Goal: Communication & Community: Connect with others

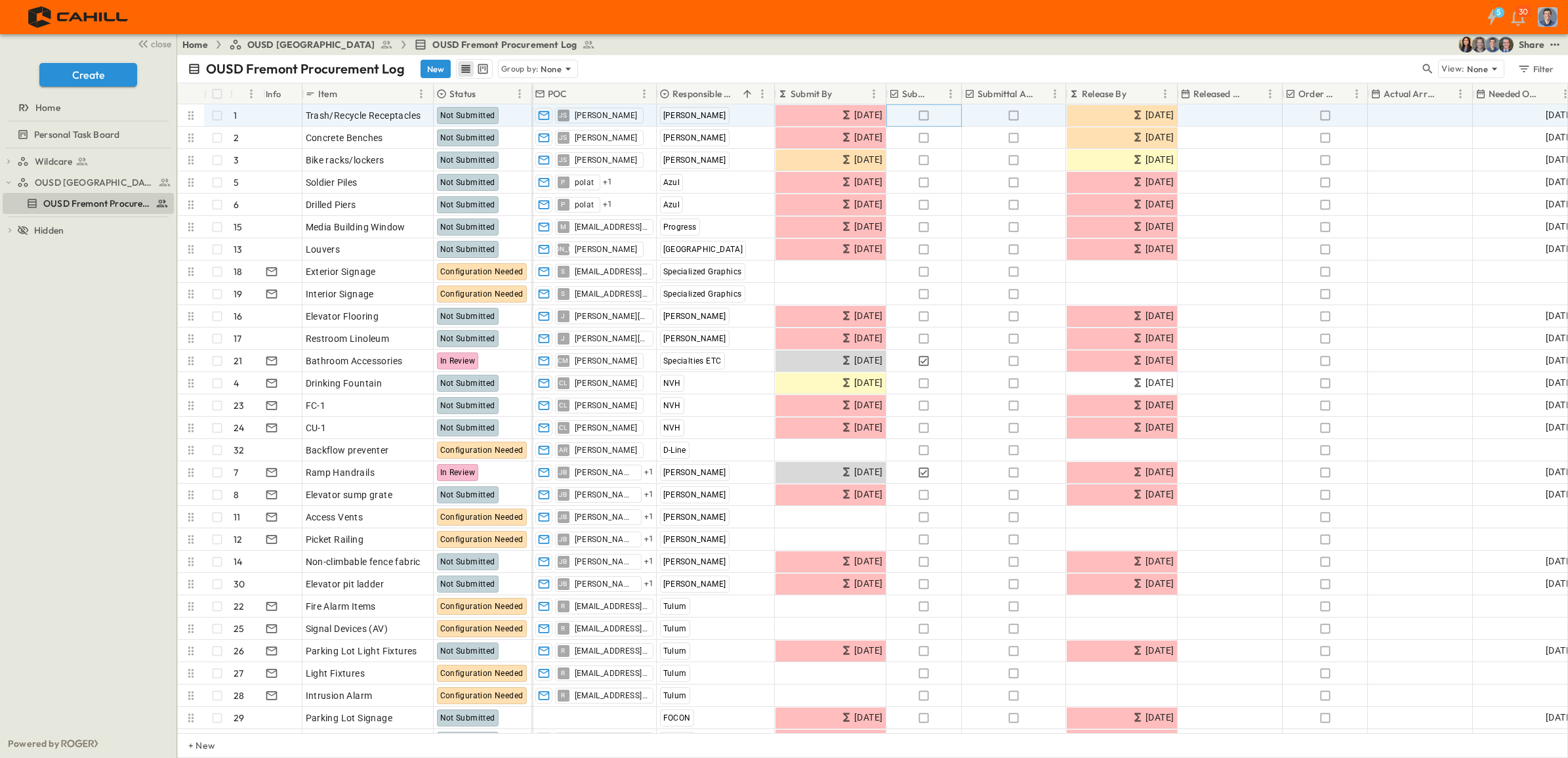
click at [926, 116] on icon "button" at bounding box center [924, 115] width 13 height 13
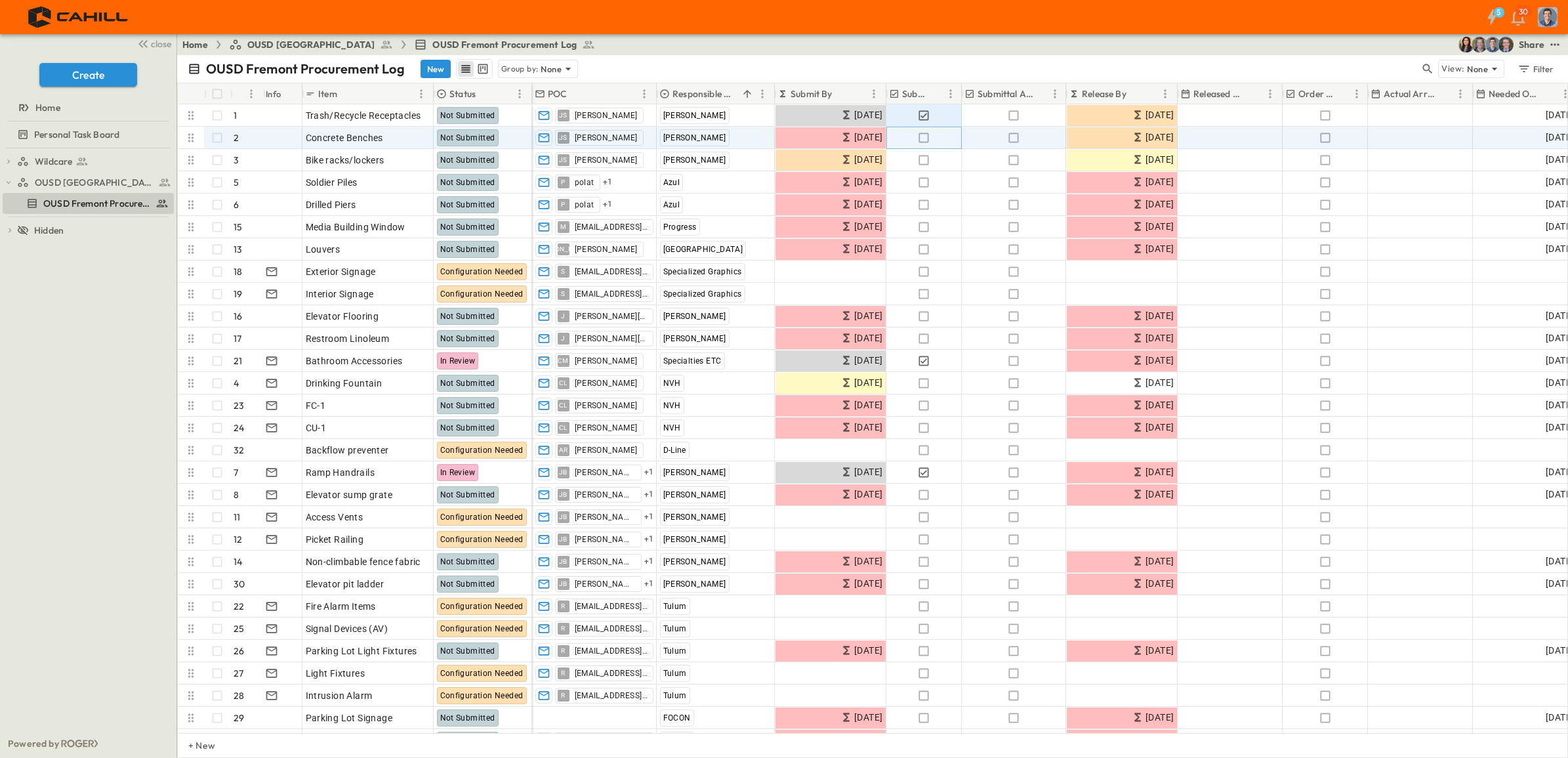
click at [925, 140] on icon "button" at bounding box center [924, 138] width 13 height 13
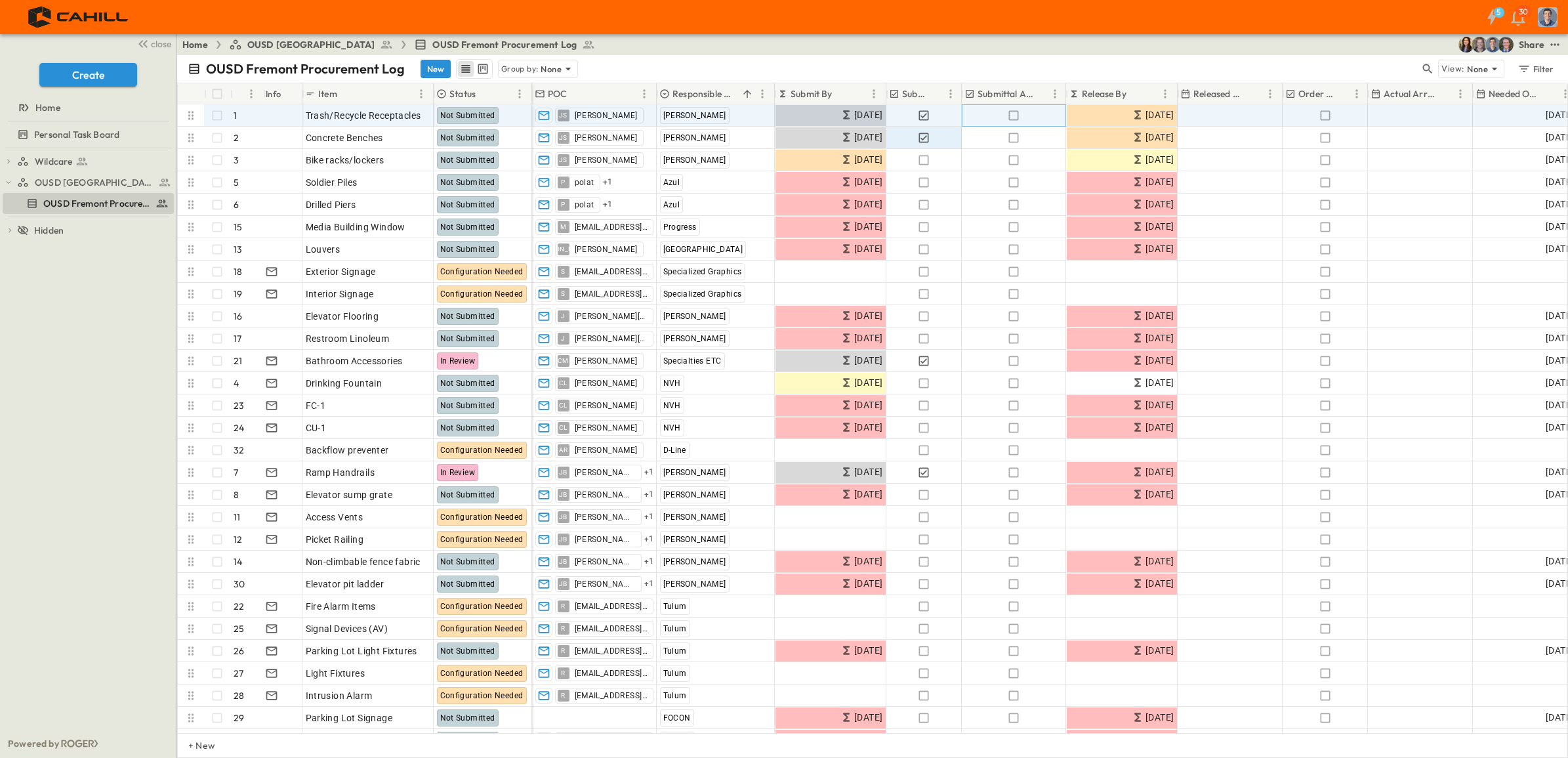
click at [1017, 112] on icon "button" at bounding box center [1013, 115] width 13 height 13
click at [1014, 140] on icon "button" at bounding box center [1013, 138] width 13 height 13
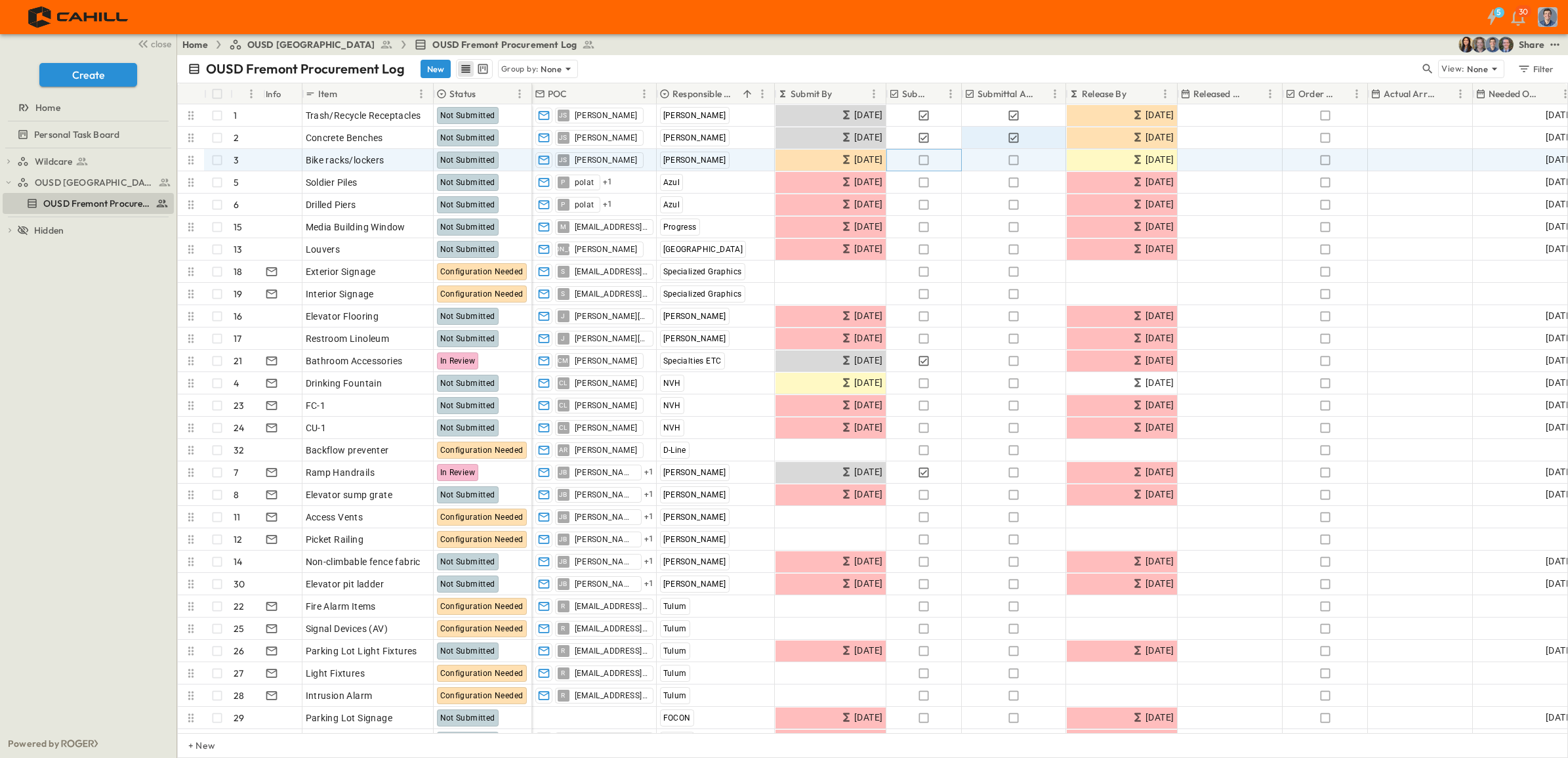
click at [924, 159] on icon "button" at bounding box center [924, 159] width 13 height 13
click at [1012, 158] on icon "button" at bounding box center [1013, 159] width 13 height 13
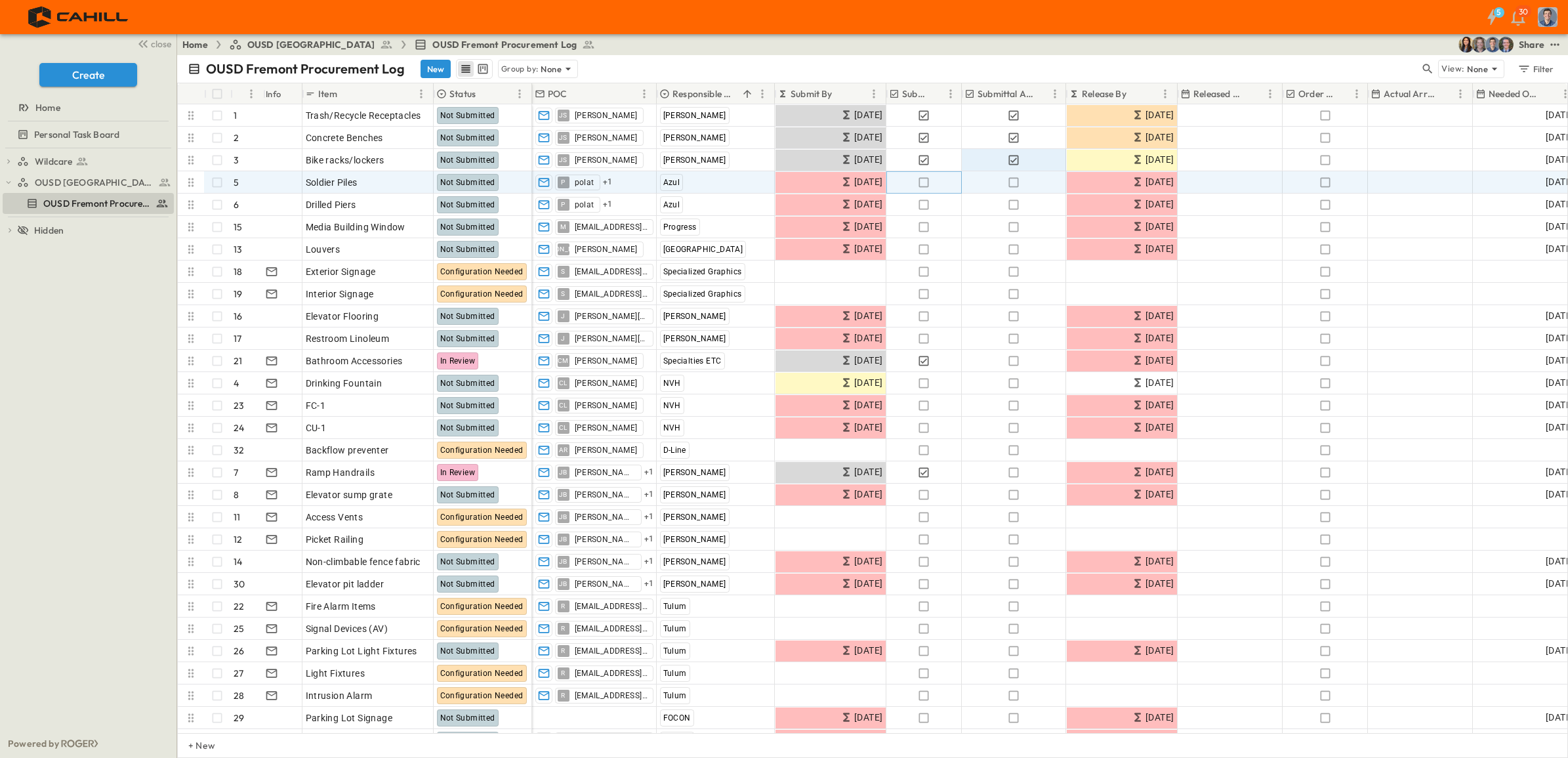
click at [920, 185] on icon "button" at bounding box center [924, 182] width 13 height 13
click at [1017, 182] on icon "button" at bounding box center [1013, 182] width 13 height 13
click at [336, 180] on span "Soldier Piles" at bounding box center [331, 182] width 52 height 13
click at [365, 182] on input "**********" at bounding box center [368, 182] width 129 height 16
drag, startPoint x: 365, startPoint y: 182, endPoint x: 305, endPoint y: 184, distance: 60.0
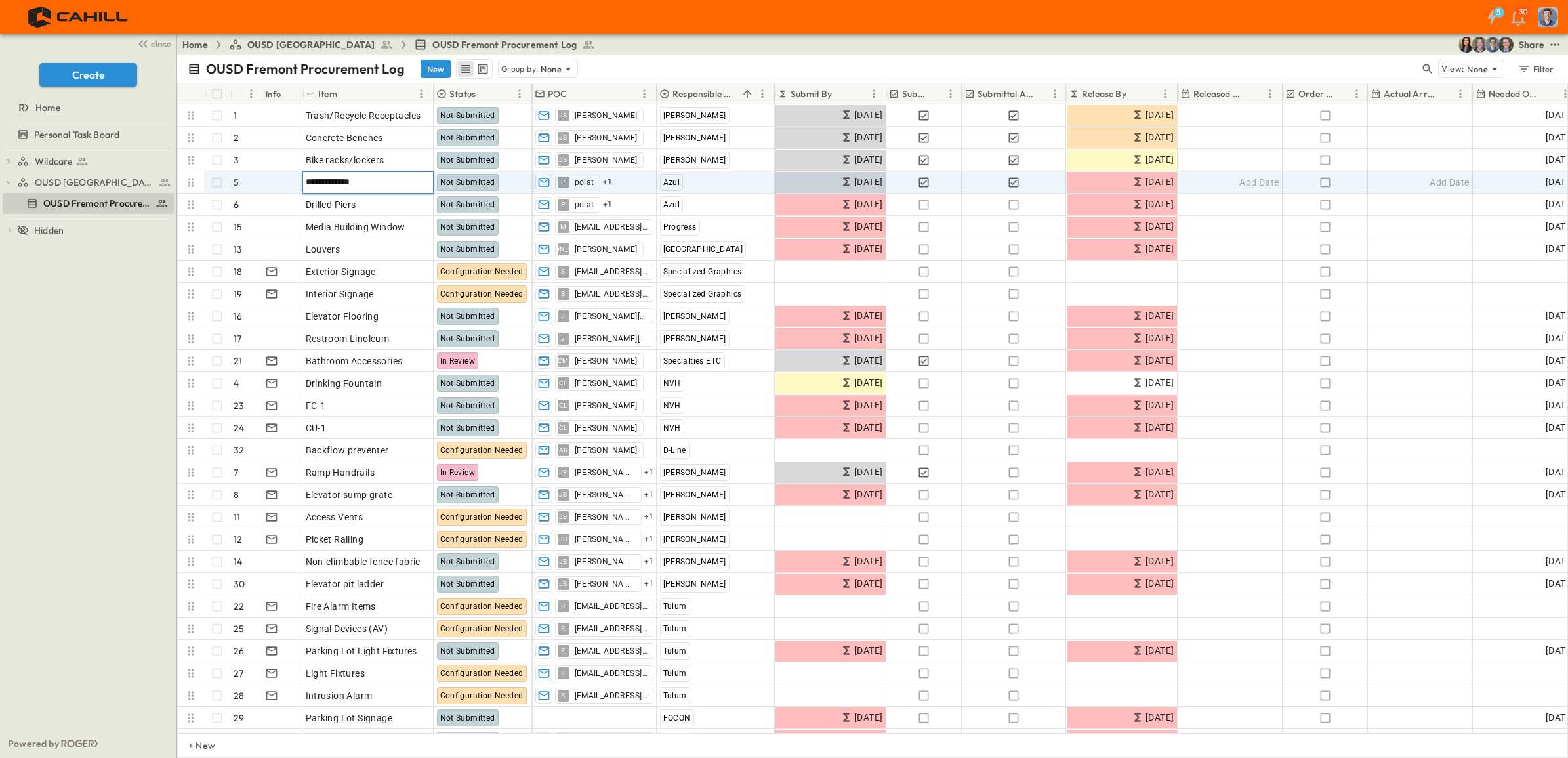
click at [305, 184] on input "**********" at bounding box center [368, 182] width 129 height 16
click at [384, 186] on input "**********" at bounding box center [368, 182] width 129 height 16
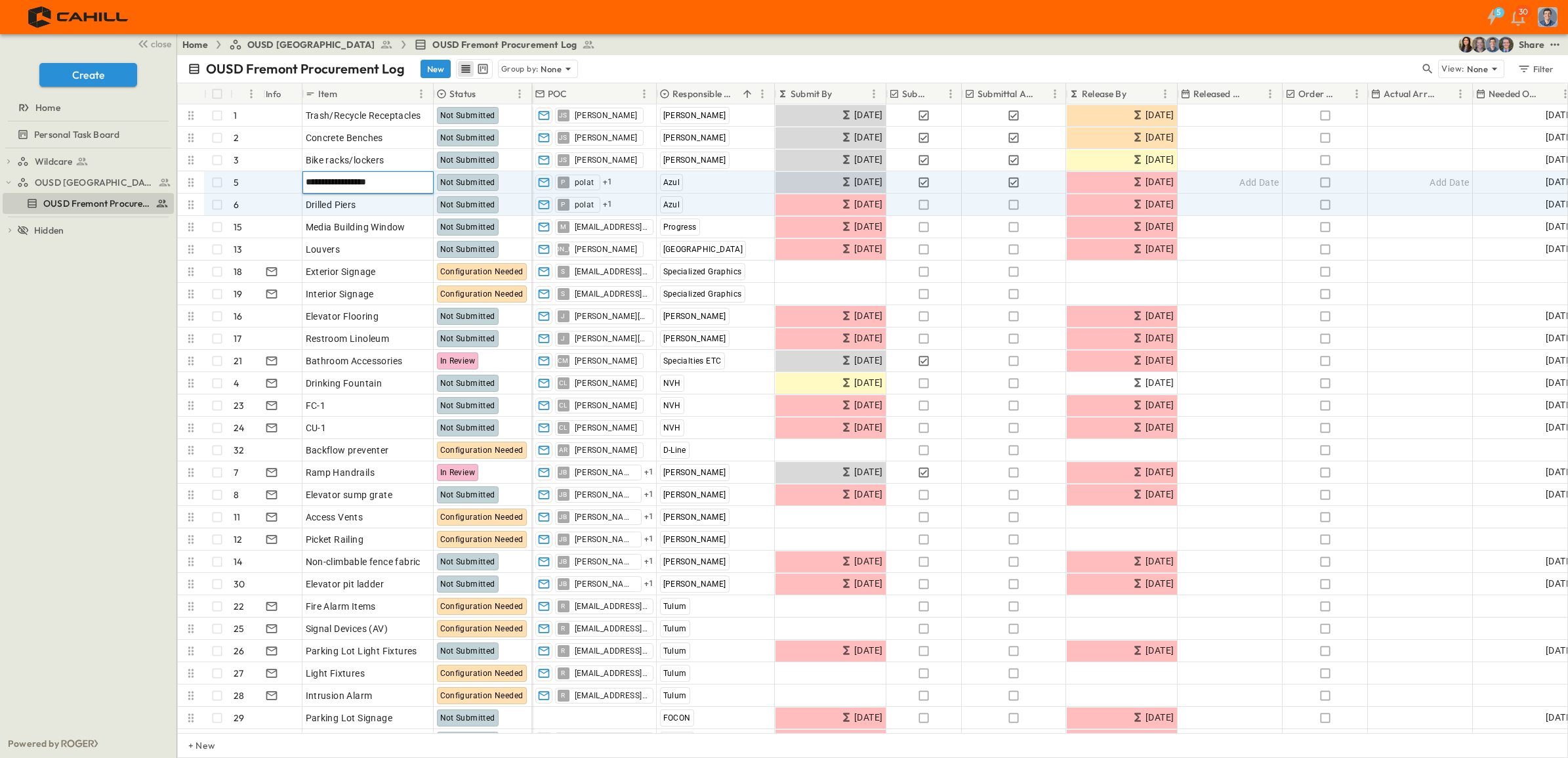
type input "**********"
click at [361, 207] on div "Drilled Piers" at bounding box center [368, 204] width 124 height 19
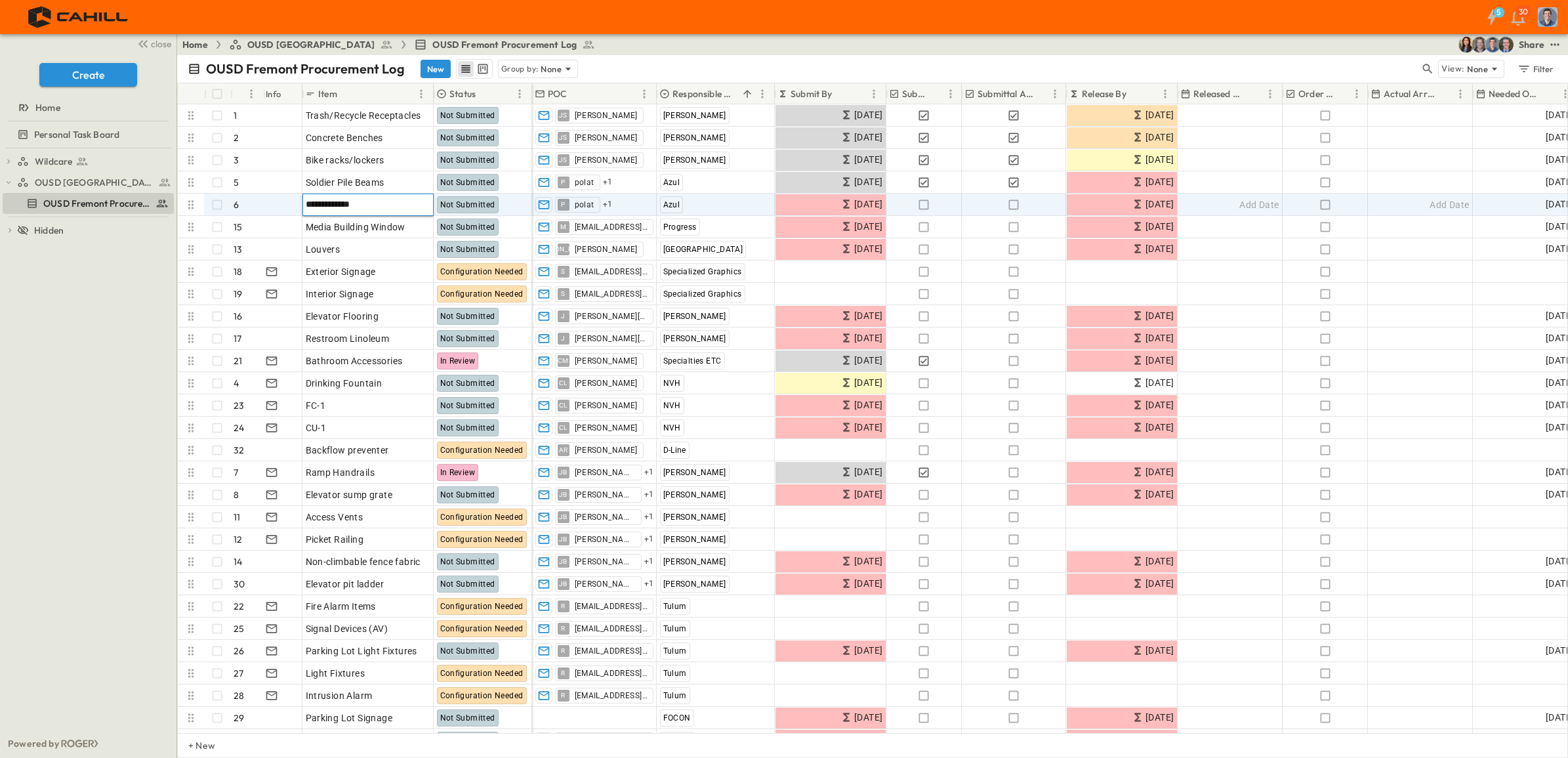
click at [362, 207] on input "**********" at bounding box center [368, 204] width 129 height 16
click at [365, 207] on input "**********" at bounding box center [368, 204] width 129 height 16
type input "**********"
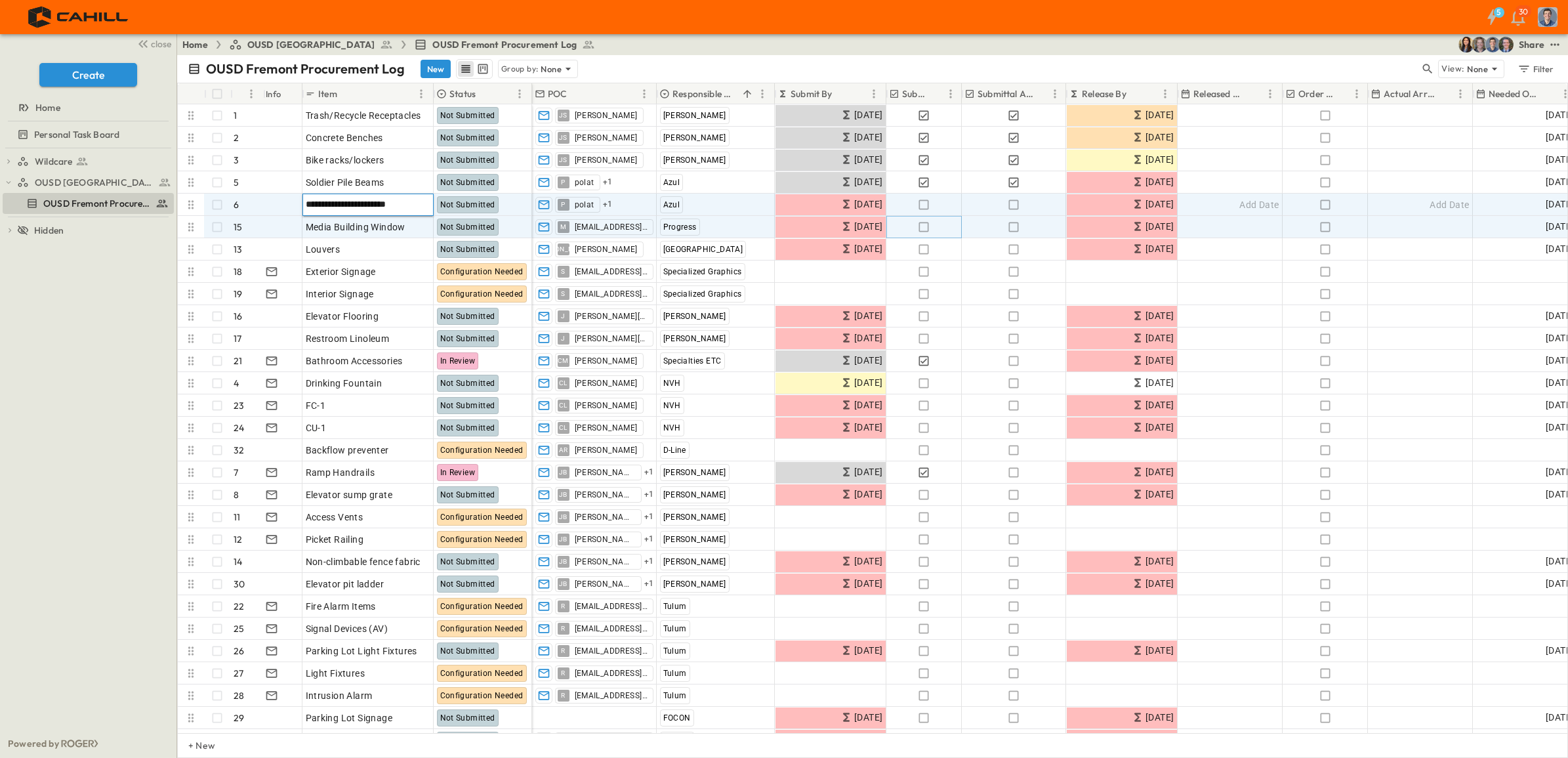
click at [917, 229] on icon "button" at bounding box center [924, 227] width 13 height 13
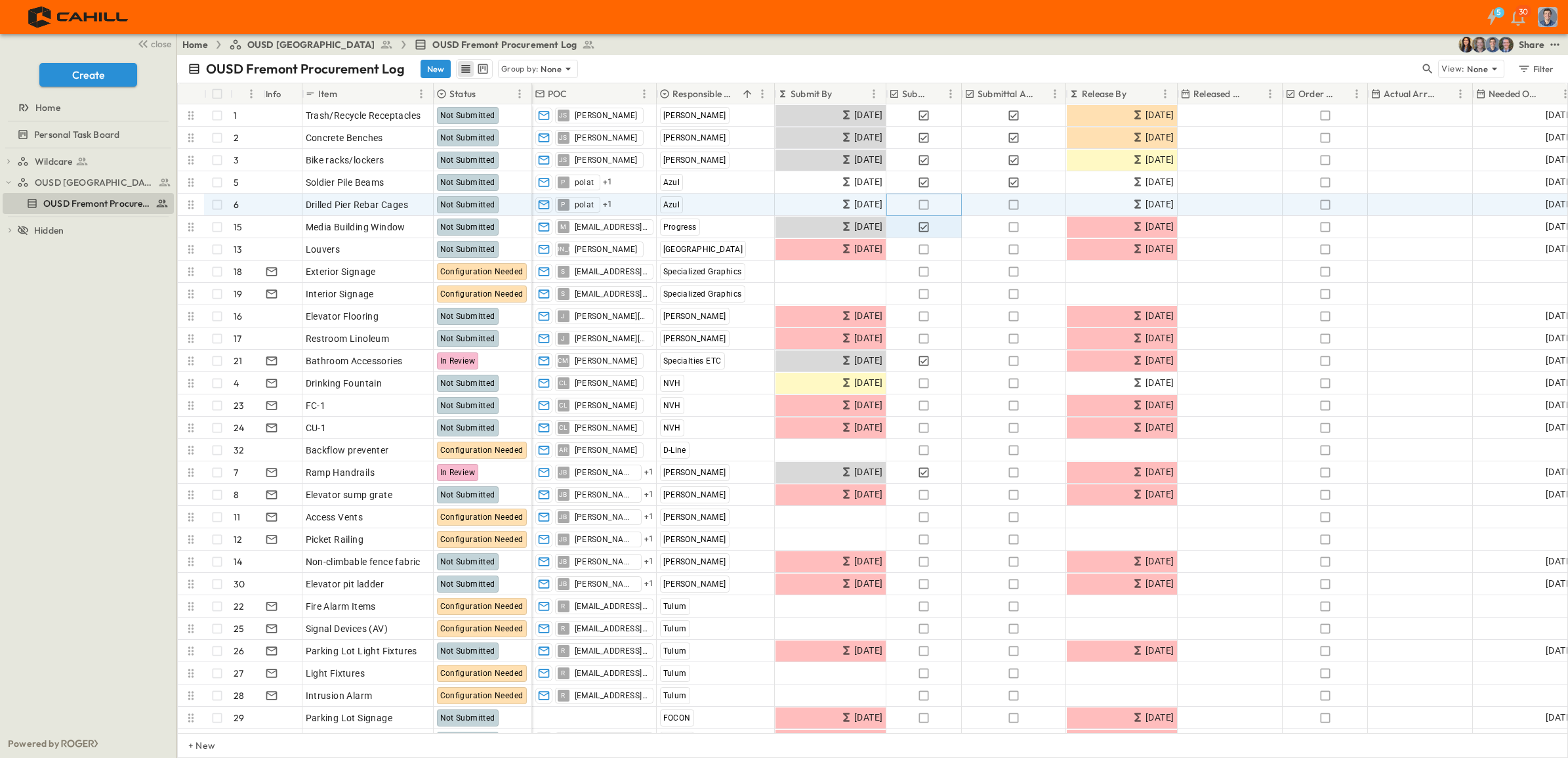
click at [926, 205] on icon "button" at bounding box center [924, 204] width 13 height 13
click at [1015, 204] on icon "button" at bounding box center [1013, 204] width 13 height 13
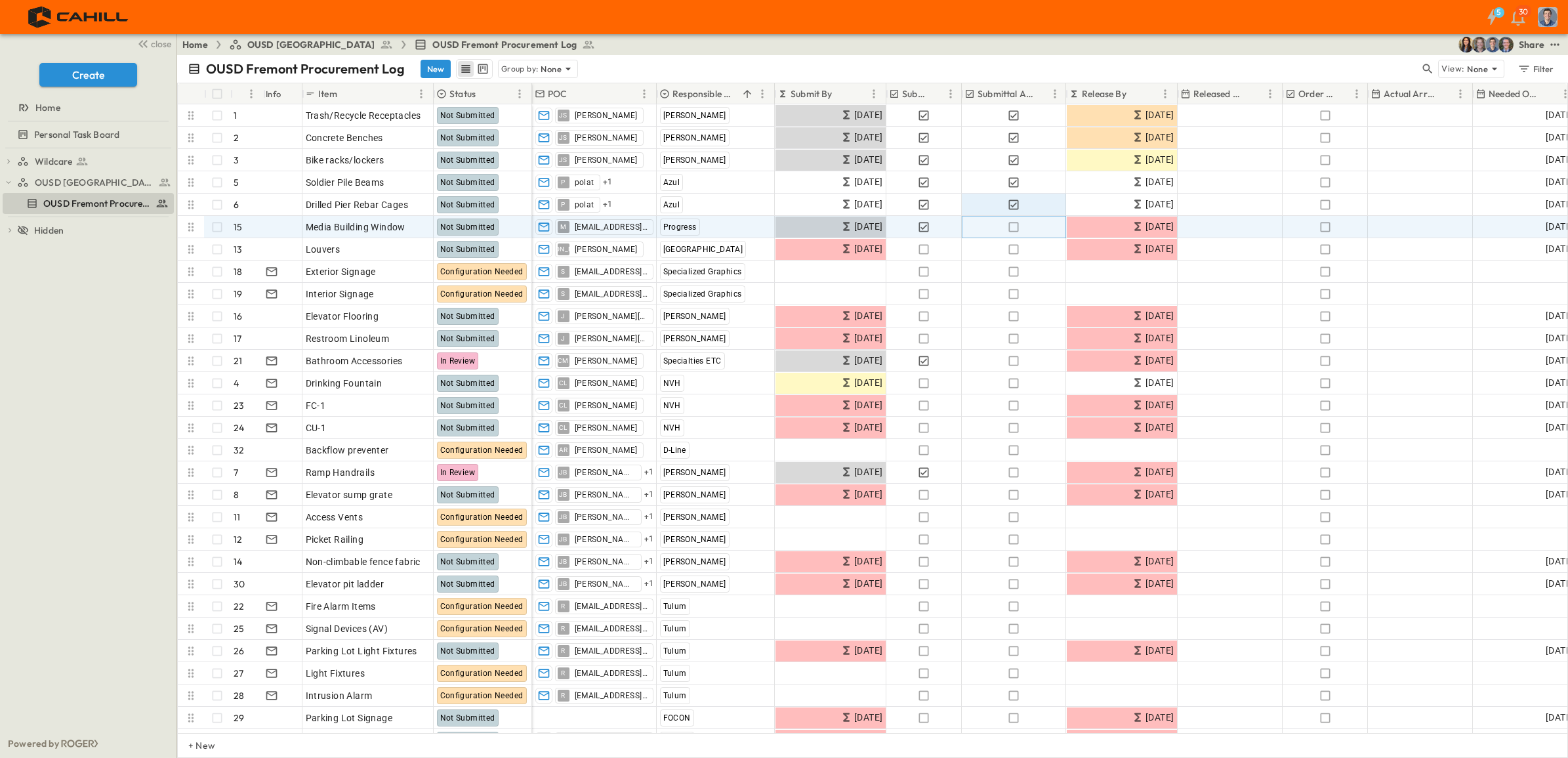
click at [1011, 228] on icon "button" at bounding box center [1013, 227] width 13 height 13
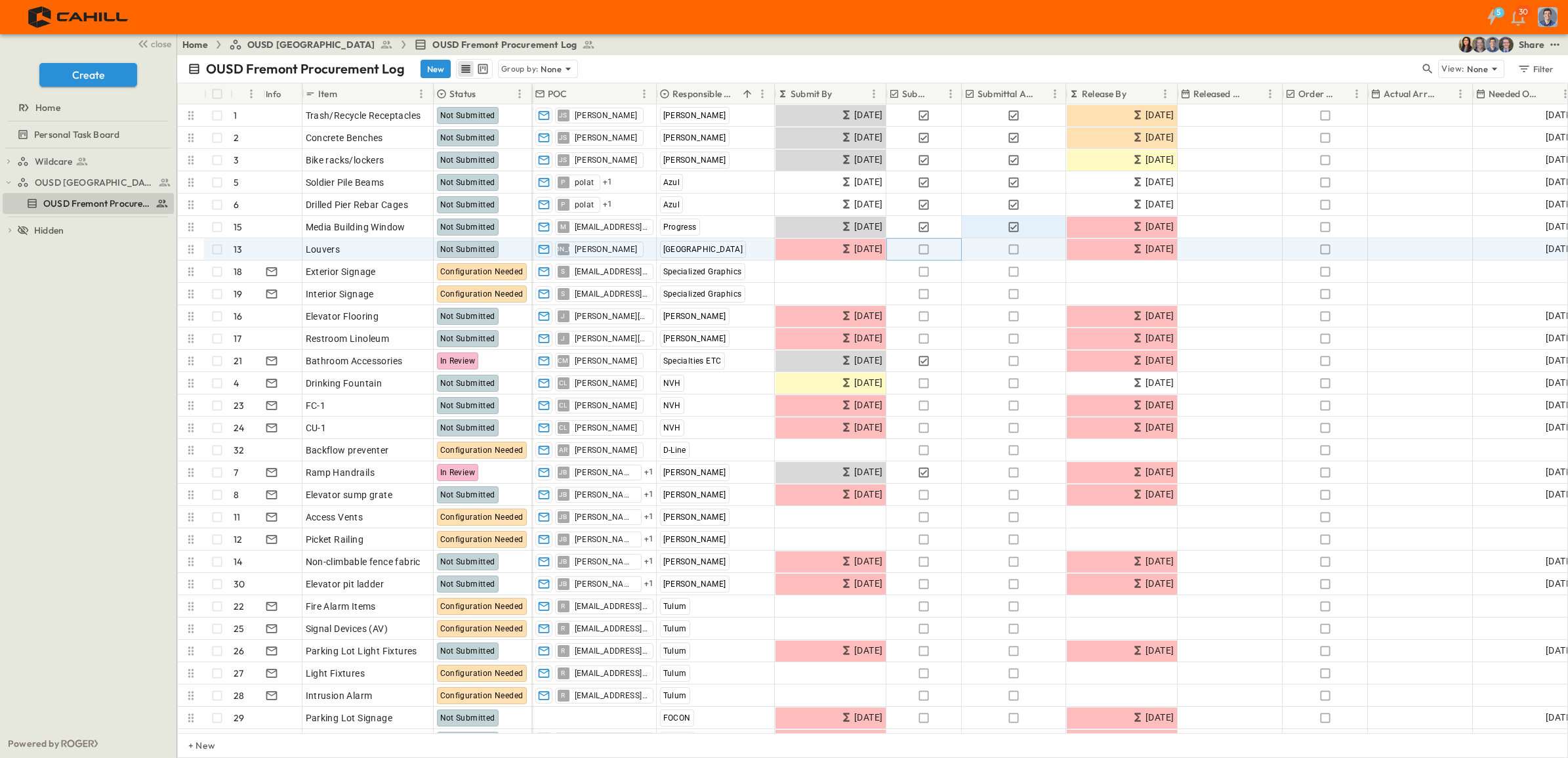
click at [929, 251] on icon "button" at bounding box center [924, 249] width 13 height 13
click at [1010, 245] on icon "button" at bounding box center [1014, 249] width 10 height 10
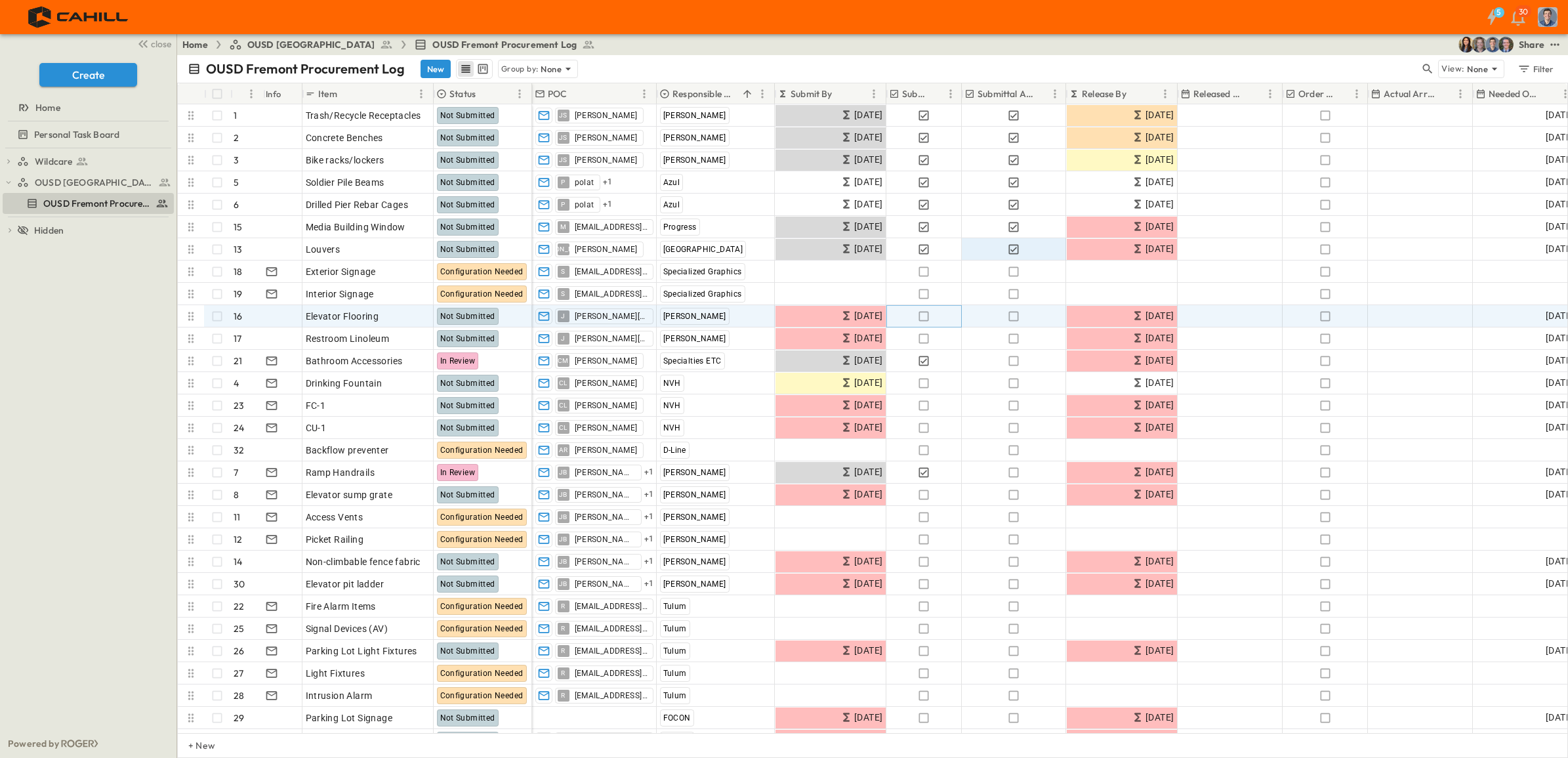
click at [919, 315] on icon "button" at bounding box center [924, 316] width 10 height 10
click at [924, 313] on icon "button" at bounding box center [924, 316] width 13 height 13
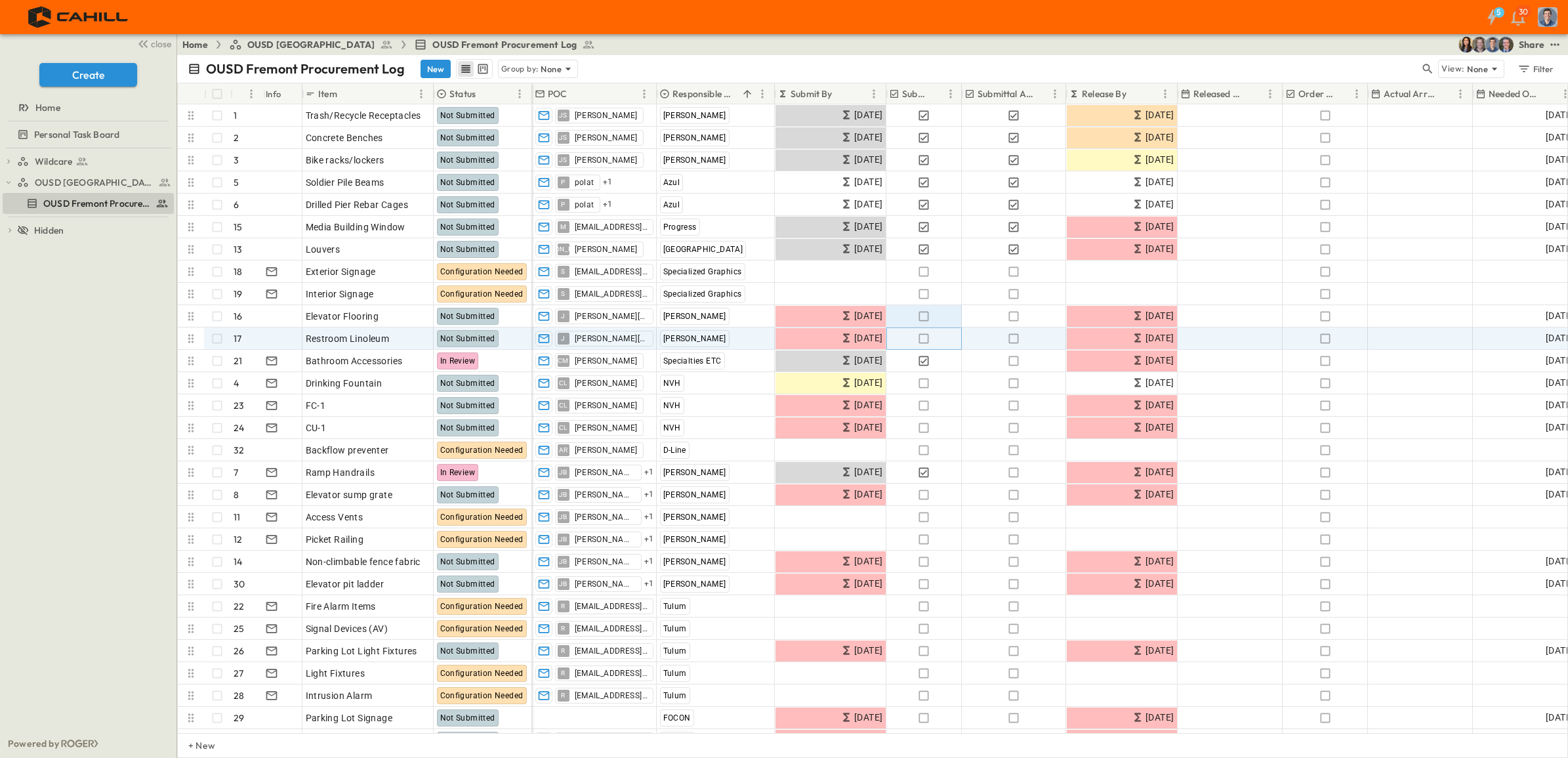
drag, startPoint x: 925, startPoint y: 335, endPoint x: 1014, endPoint y: 340, distance: 89.1
click at [924, 335] on icon "button" at bounding box center [924, 338] width 13 height 13
click at [1014, 340] on icon "button" at bounding box center [1013, 338] width 13 height 13
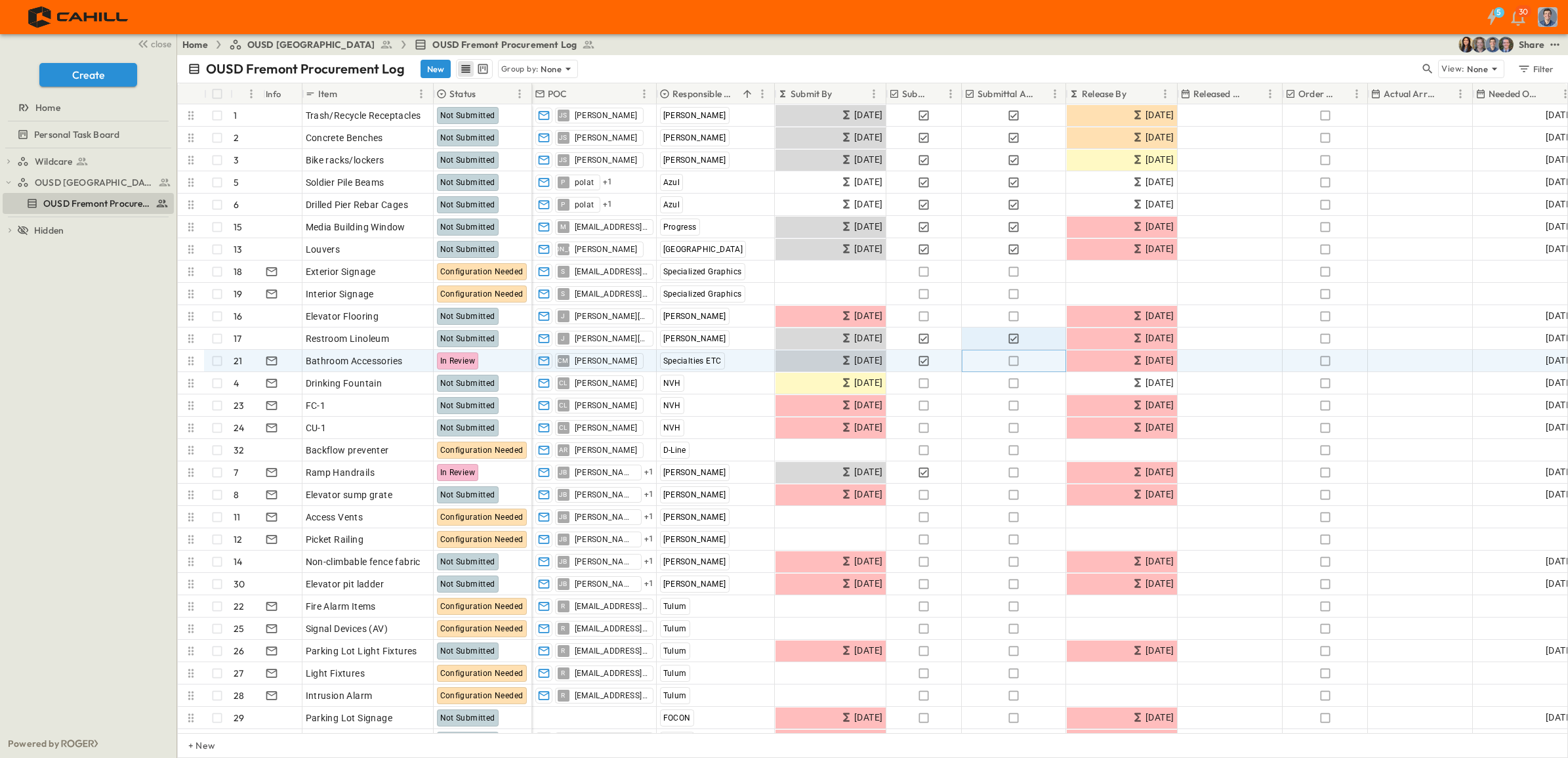
click at [1011, 359] on icon "button" at bounding box center [1013, 361] width 13 height 13
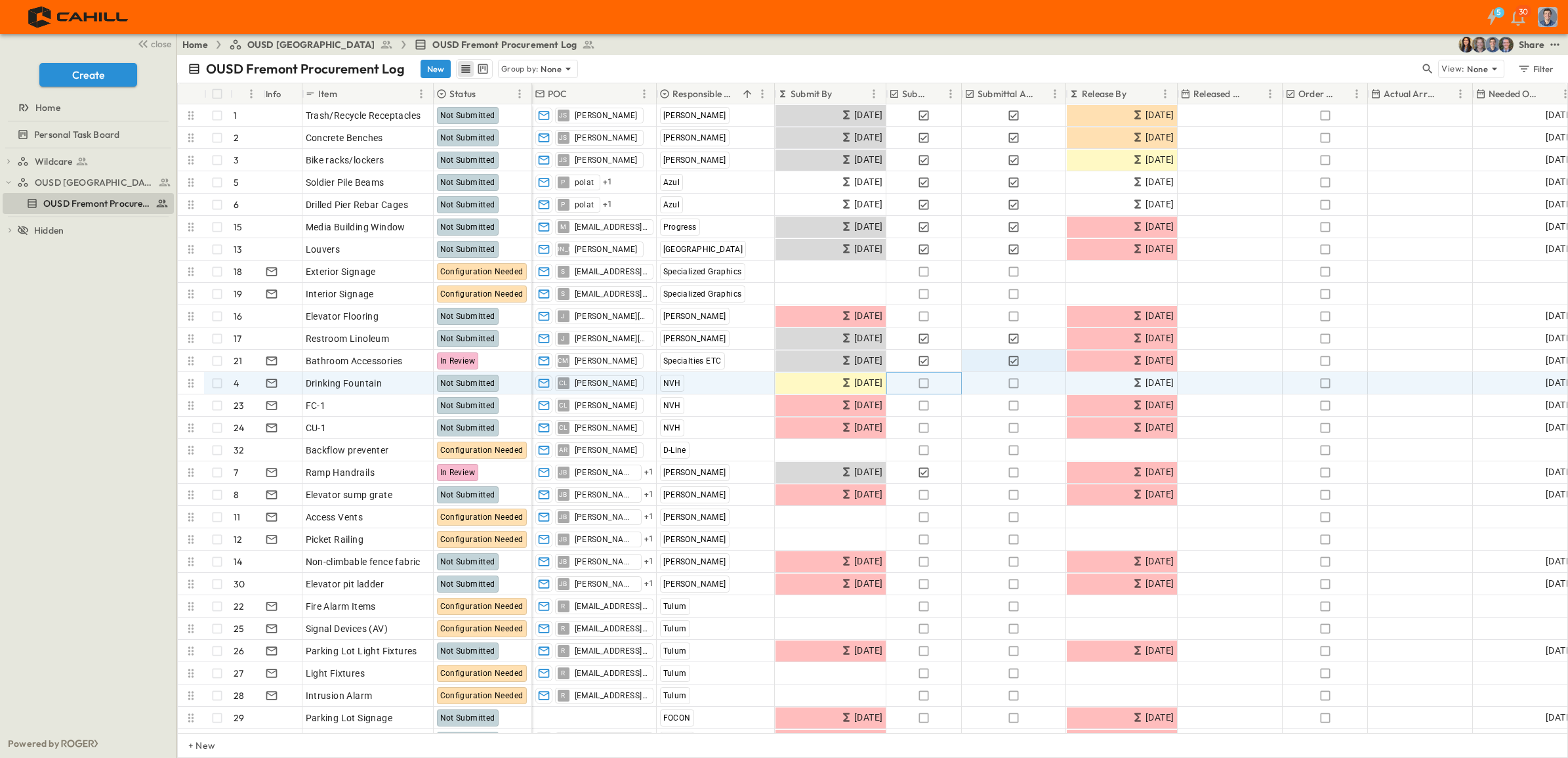
click at [929, 382] on icon "button" at bounding box center [924, 382] width 13 height 13
click at [1014, 385] on icon "button" at bounding box center [1013, 382] width 13 height 13
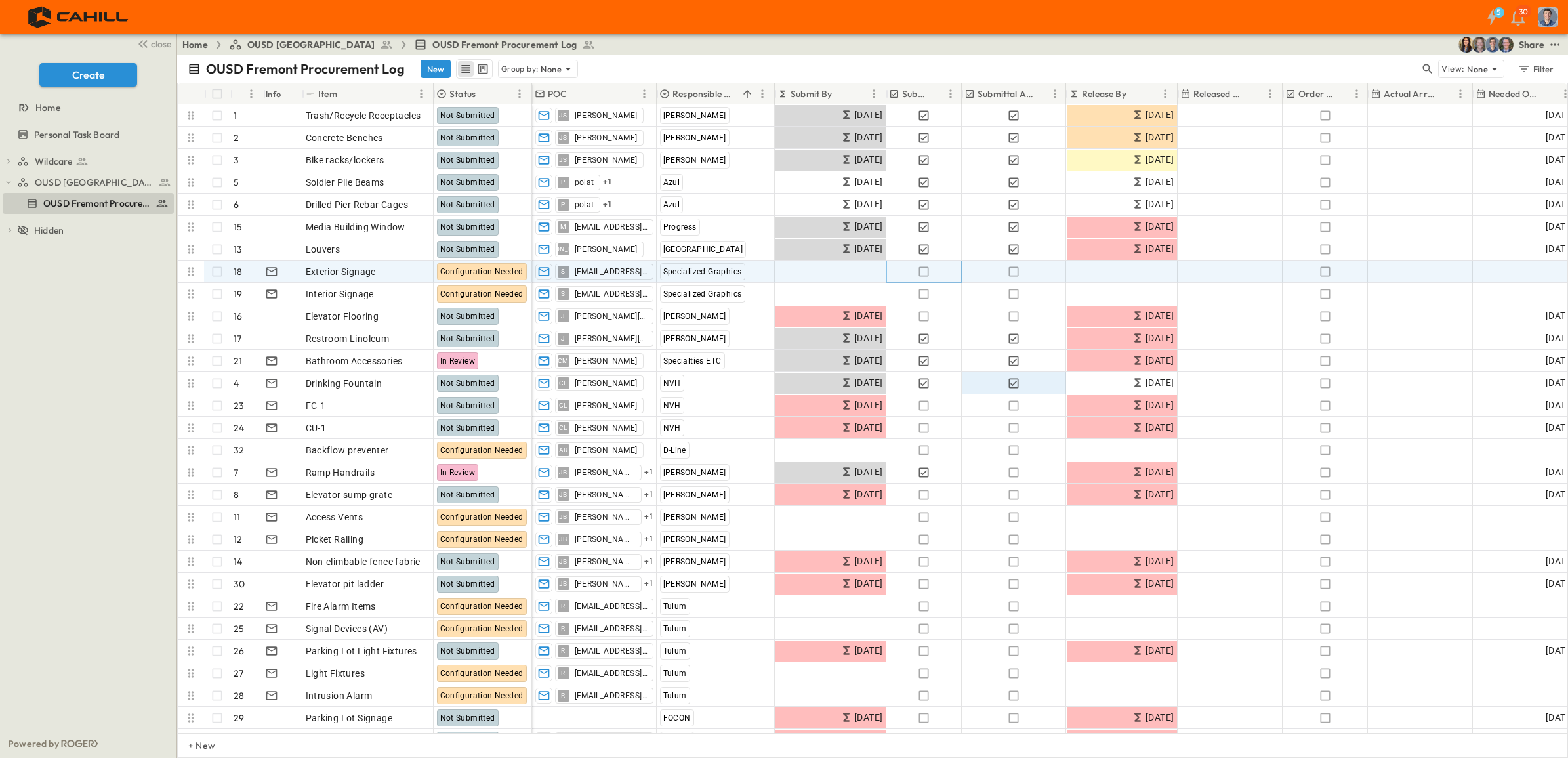
drag, startPoint x: 930, startPoint y: 269, endPoint x: 925, endPoint y: 299, distance: 30.4
click at [930, 269] on button "button" at bounding box center [924, 272] width 16 height 19
click at [925, 299] on icon "button" at bounding box center [924, 293] width 10 height 10
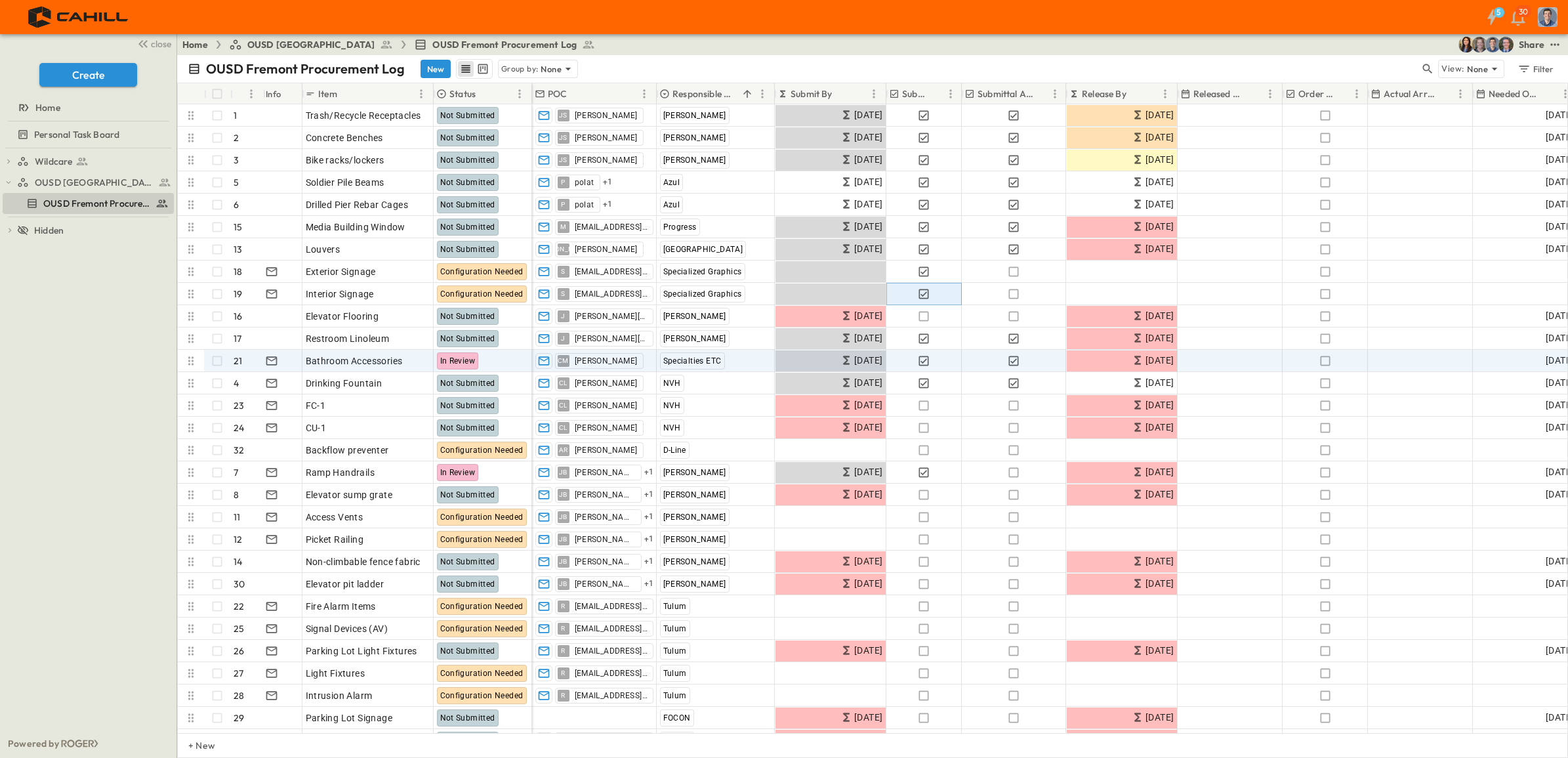
scroll to position [82, 0]
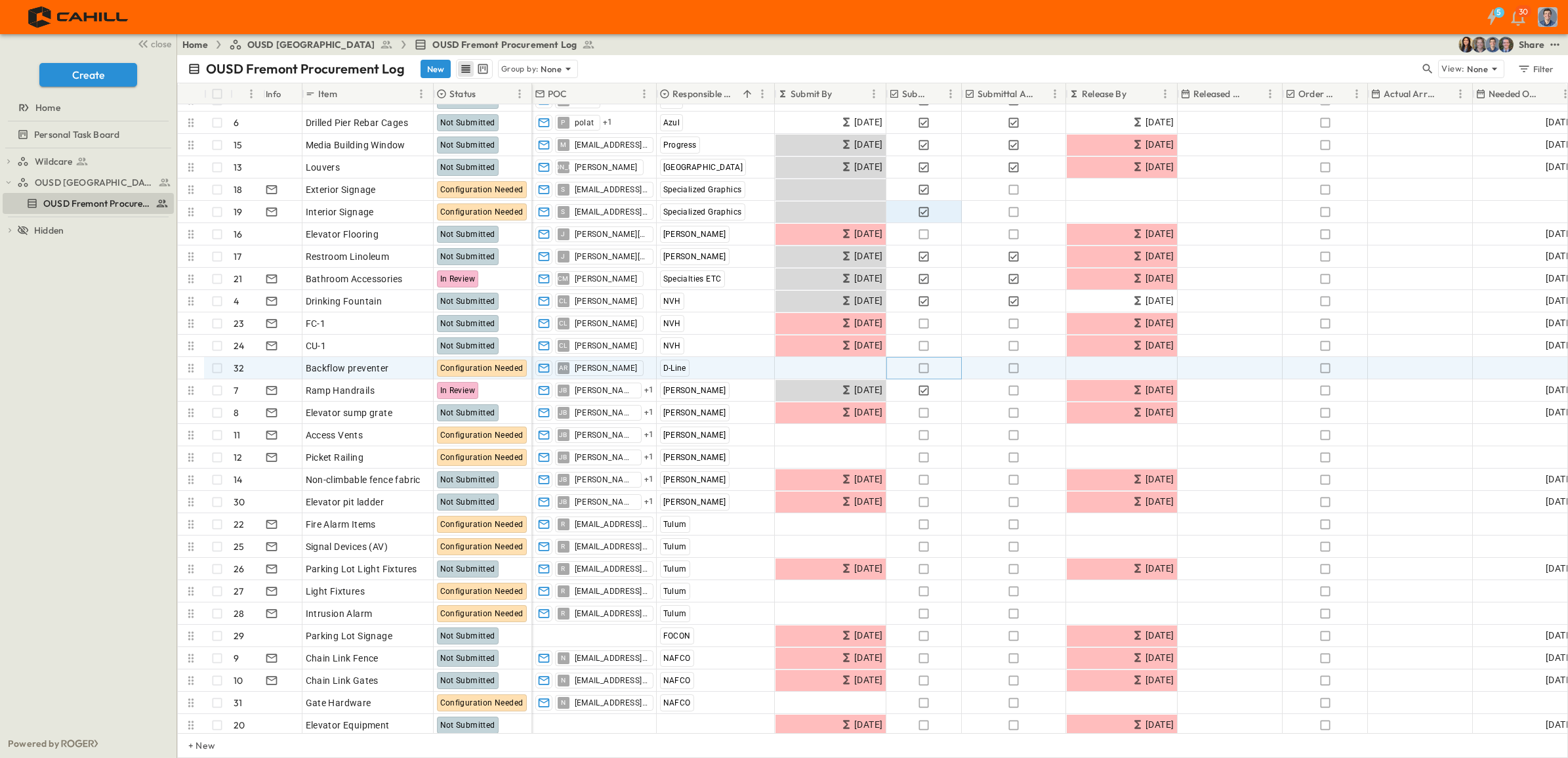
click at [925, 363] on icon "button" at bounding box center [924, 368] width 10 height 10
click at [1014, 365] on icon "button" at bounding box center [1013, 368] width 13 height 13
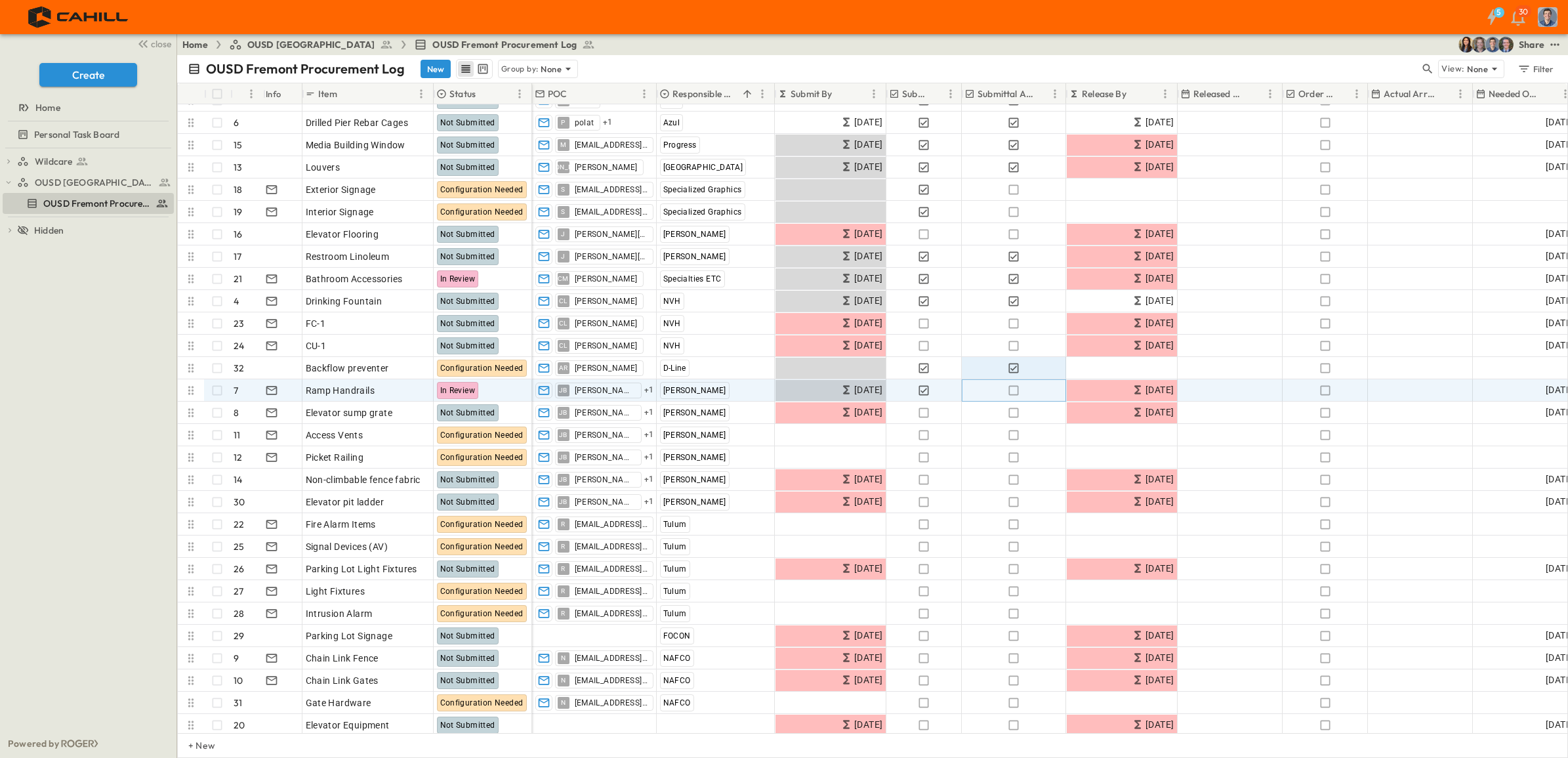
click at [1008, 389] on icon "button" at bounding box center [1013, 390] width 13 height 13
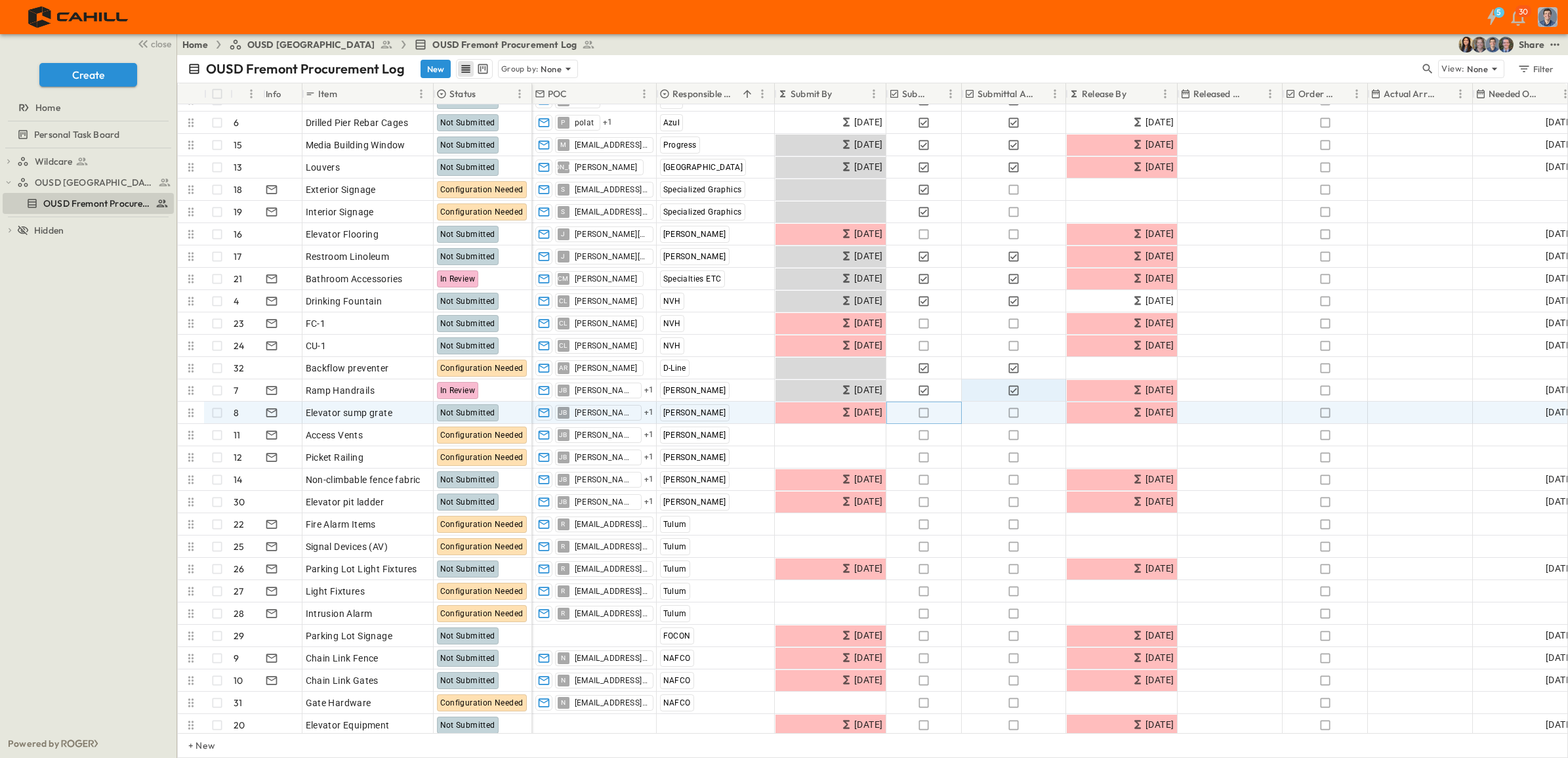
click at [920, 412] on icon "button" at bounding box center [924, 412] width 13 height 13
click at [1011, 411] on icon "button" at bounding box center [1013, 412] width 13 height 13
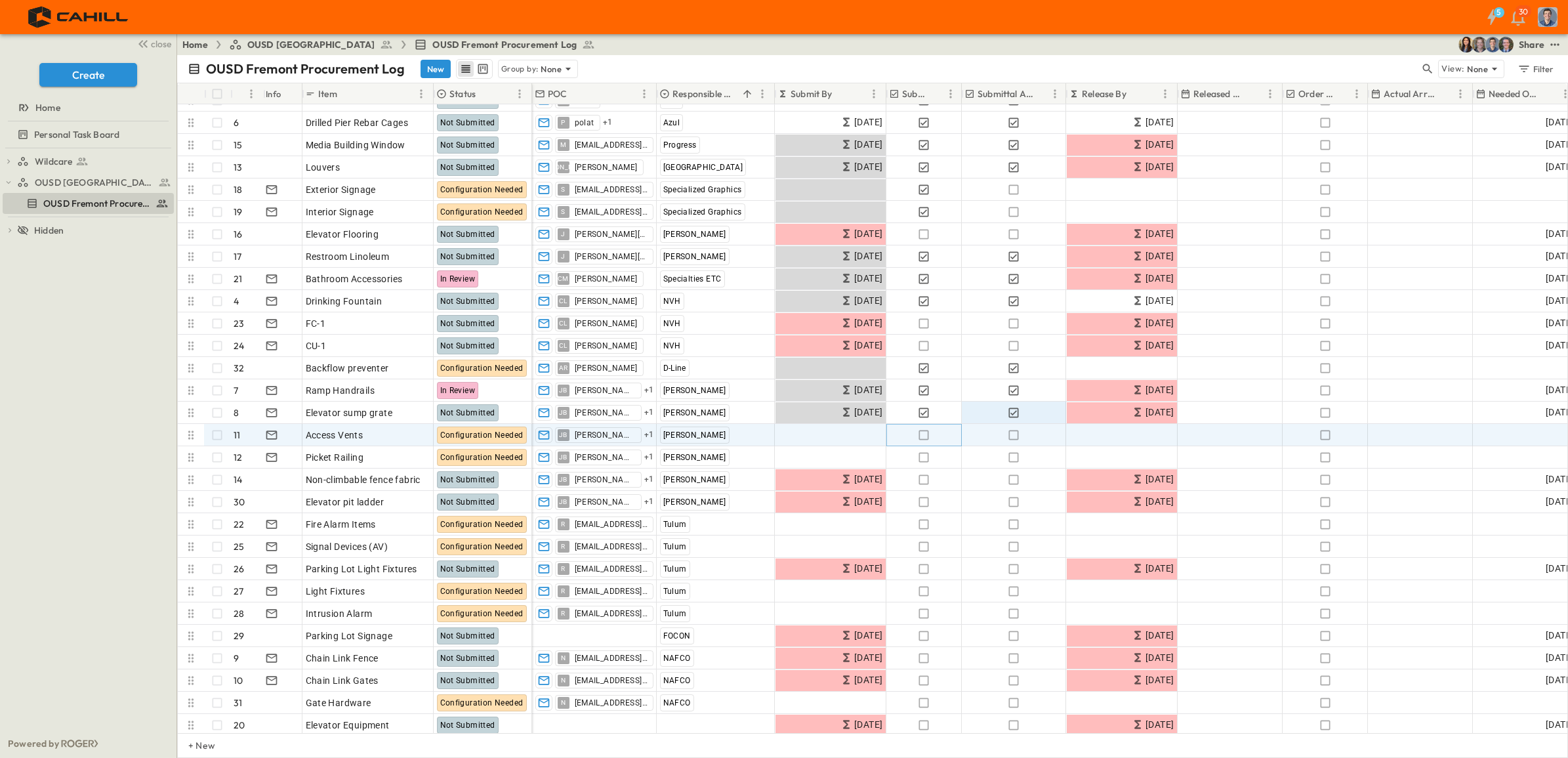
click at [923, 431] on icon "button" at bounding box center [924, 435] width 13 height 13
click at [1011, 435] on icon "button" at bounding box center [1013, 435] width 13 height 13
click at [1011, 435] on icon "button" at bounding box center [1014, 435] width 10 height 10
click at [1010, 412] on icon "button" at bounding box center [1013, 412] width 13 height 13
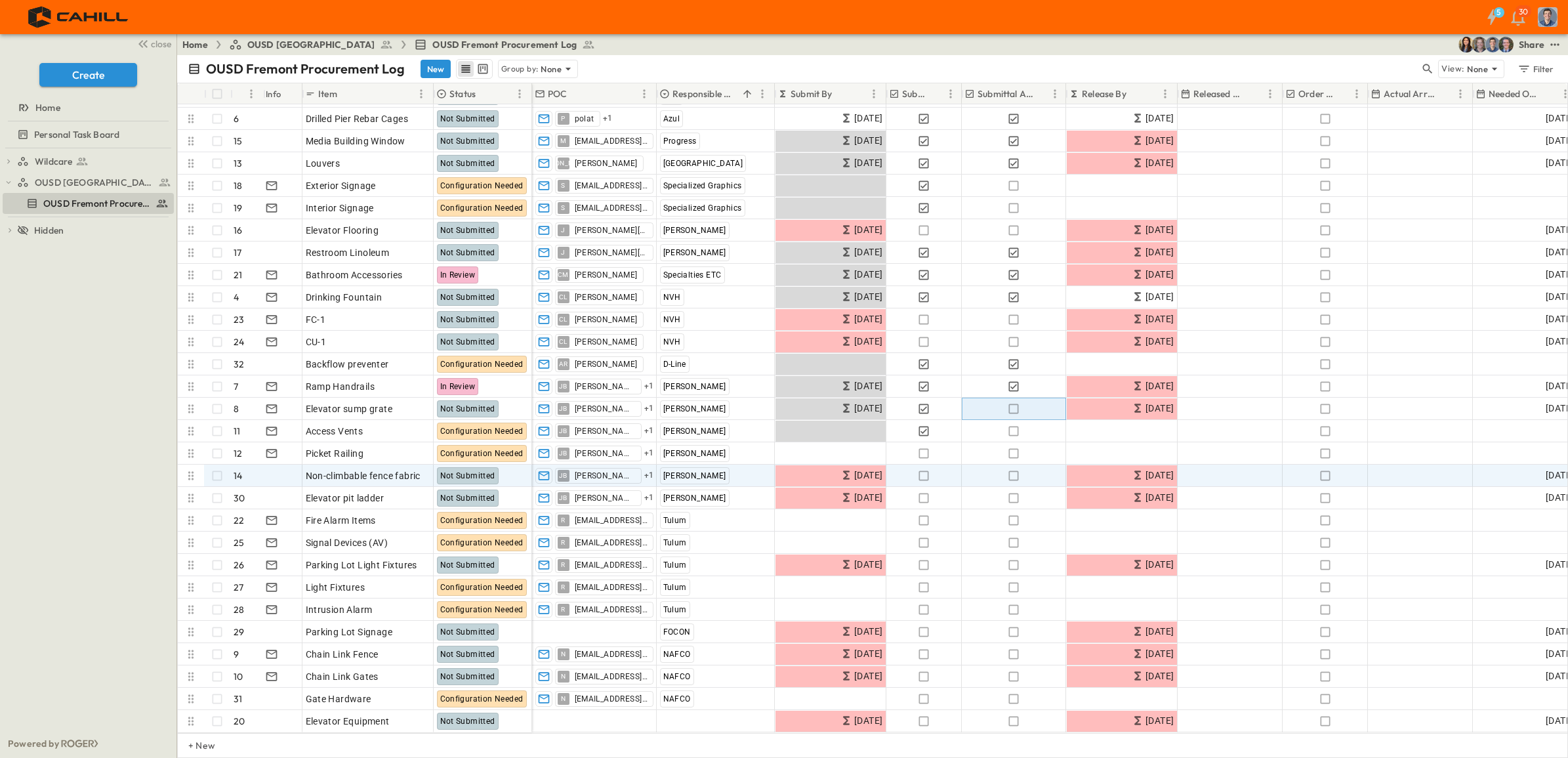
scroll to position [99, 0]
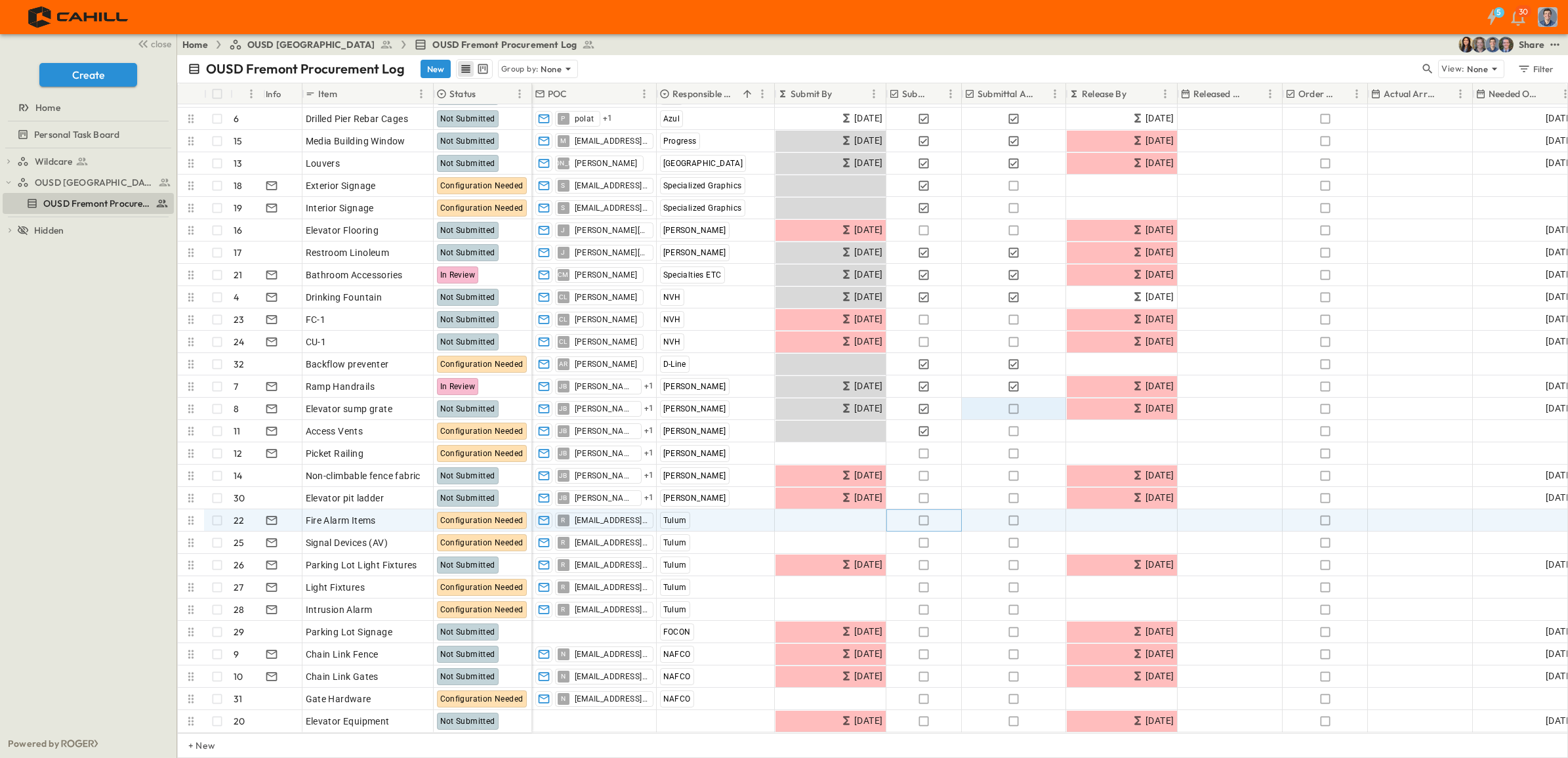
click at [926, 514] on icon "button" at bounding box center [924, 520] width 13 height 13
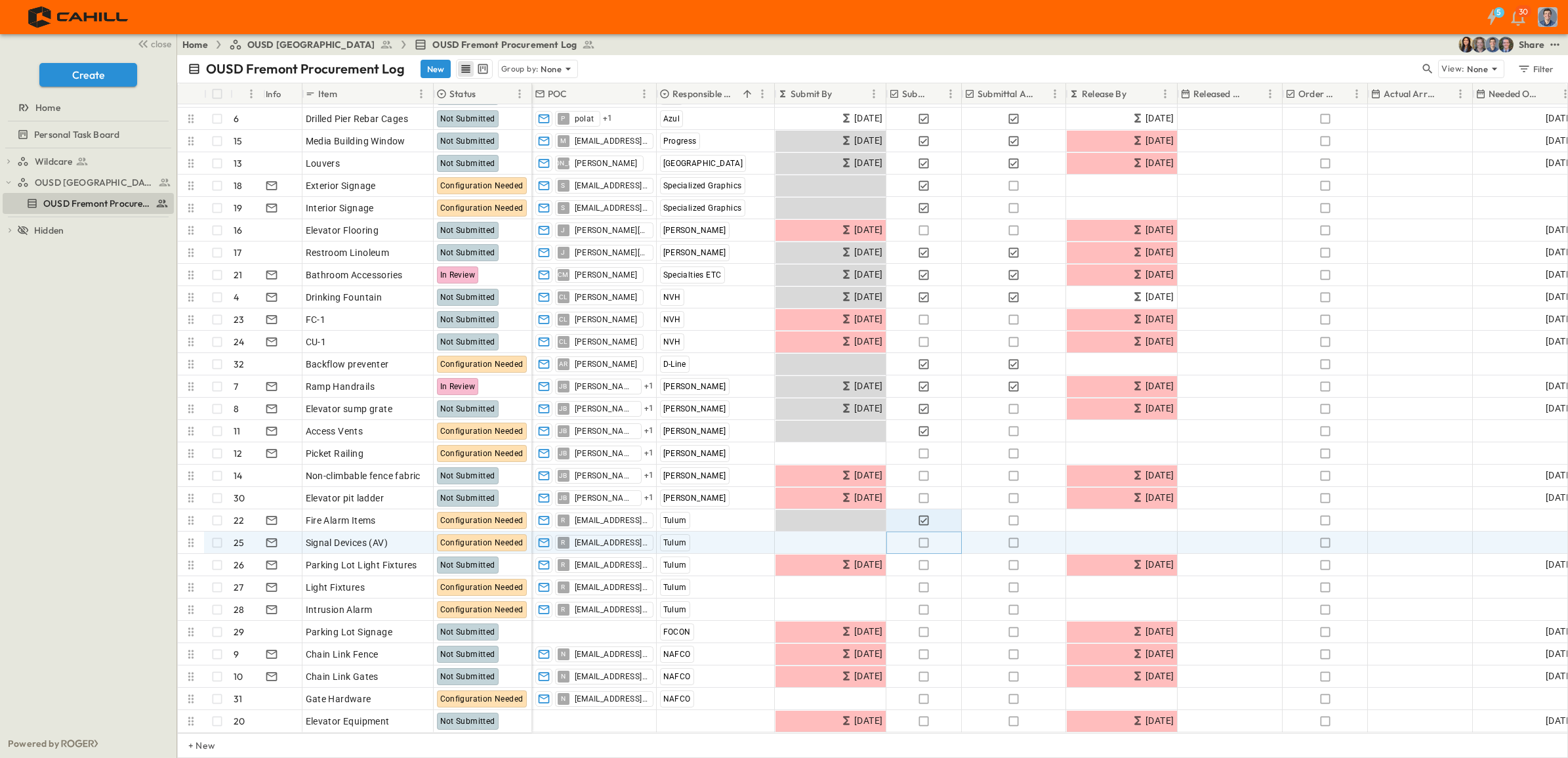
click at [924, 536] on icon "button" at bounding box center [924, 542] width 13 height 13
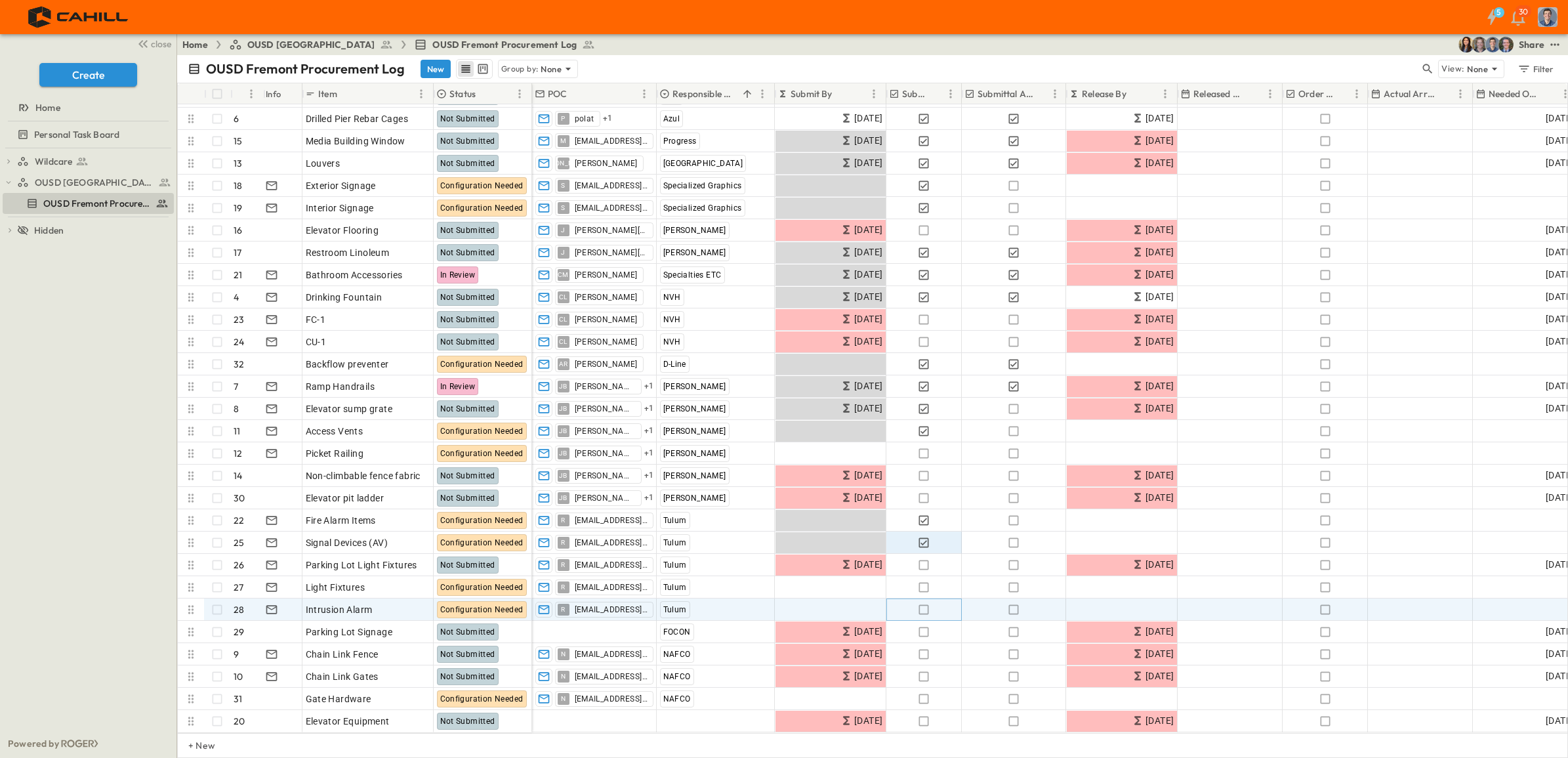
click at [922, 603] on icon "button" at bounding box center [924, 609] width 13 height 13
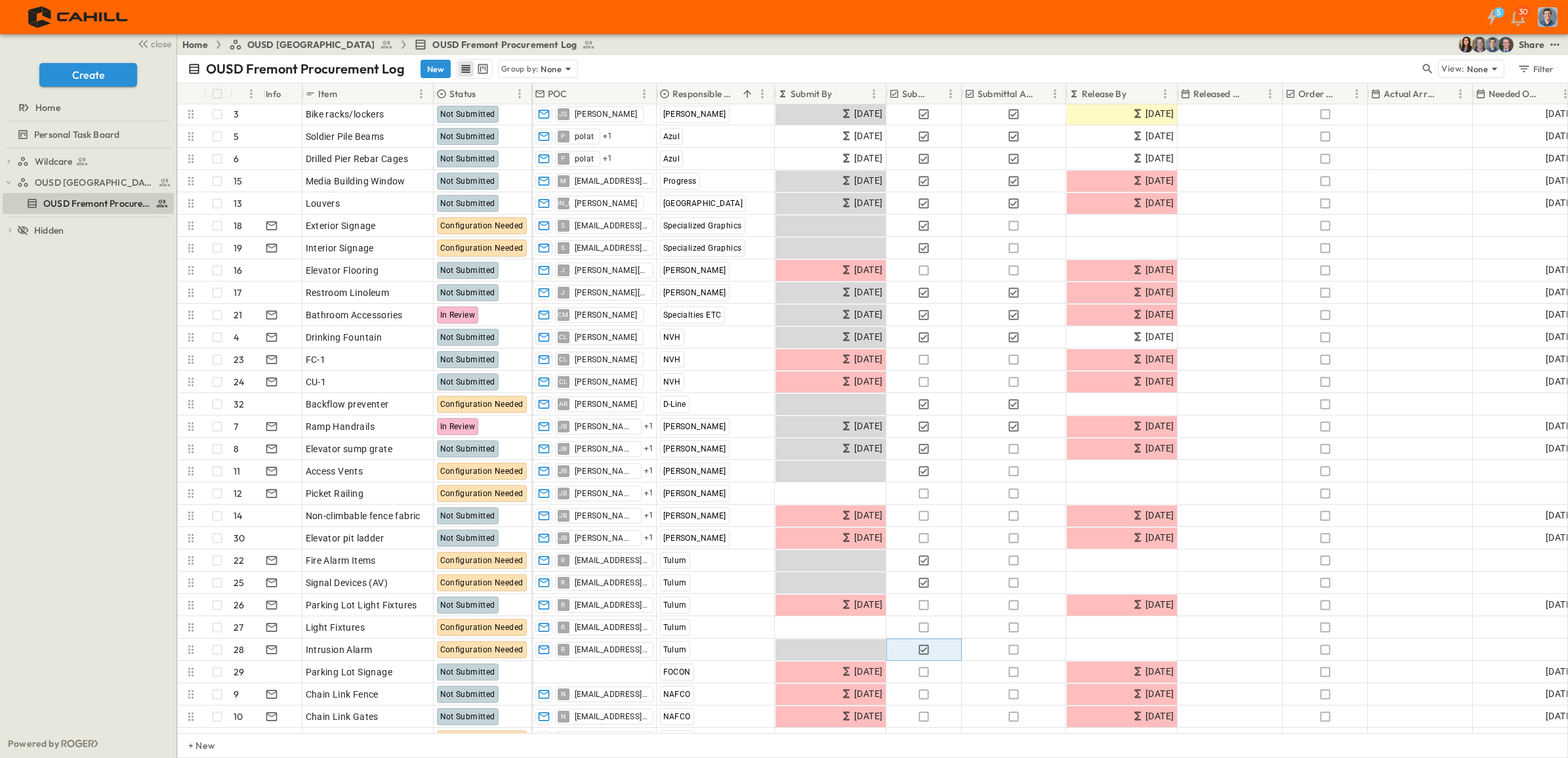
scroll to position [0, 0]
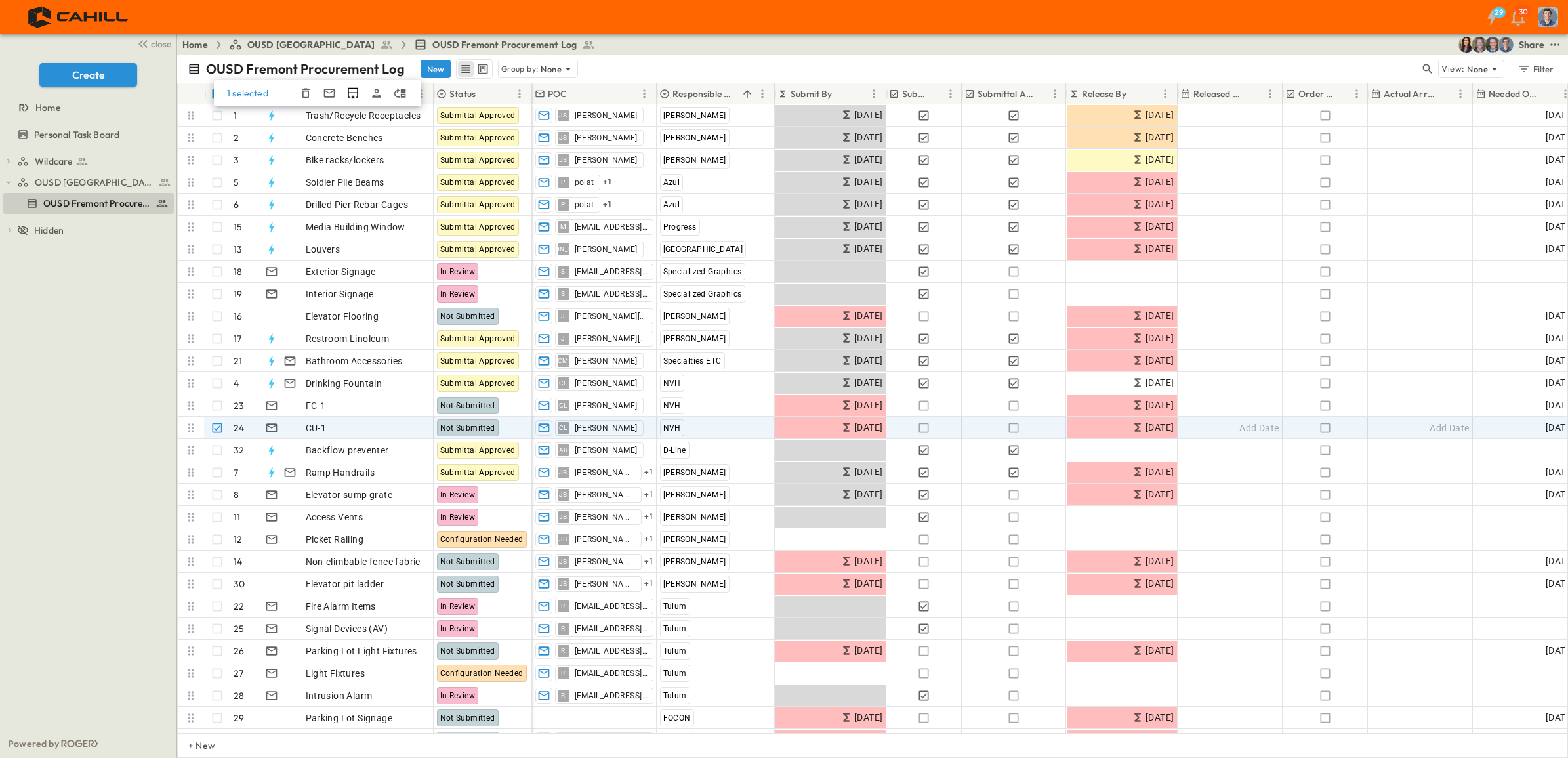
click at [306, 95] on icon "button" at bounding box center [306, 93] width 8 height 10
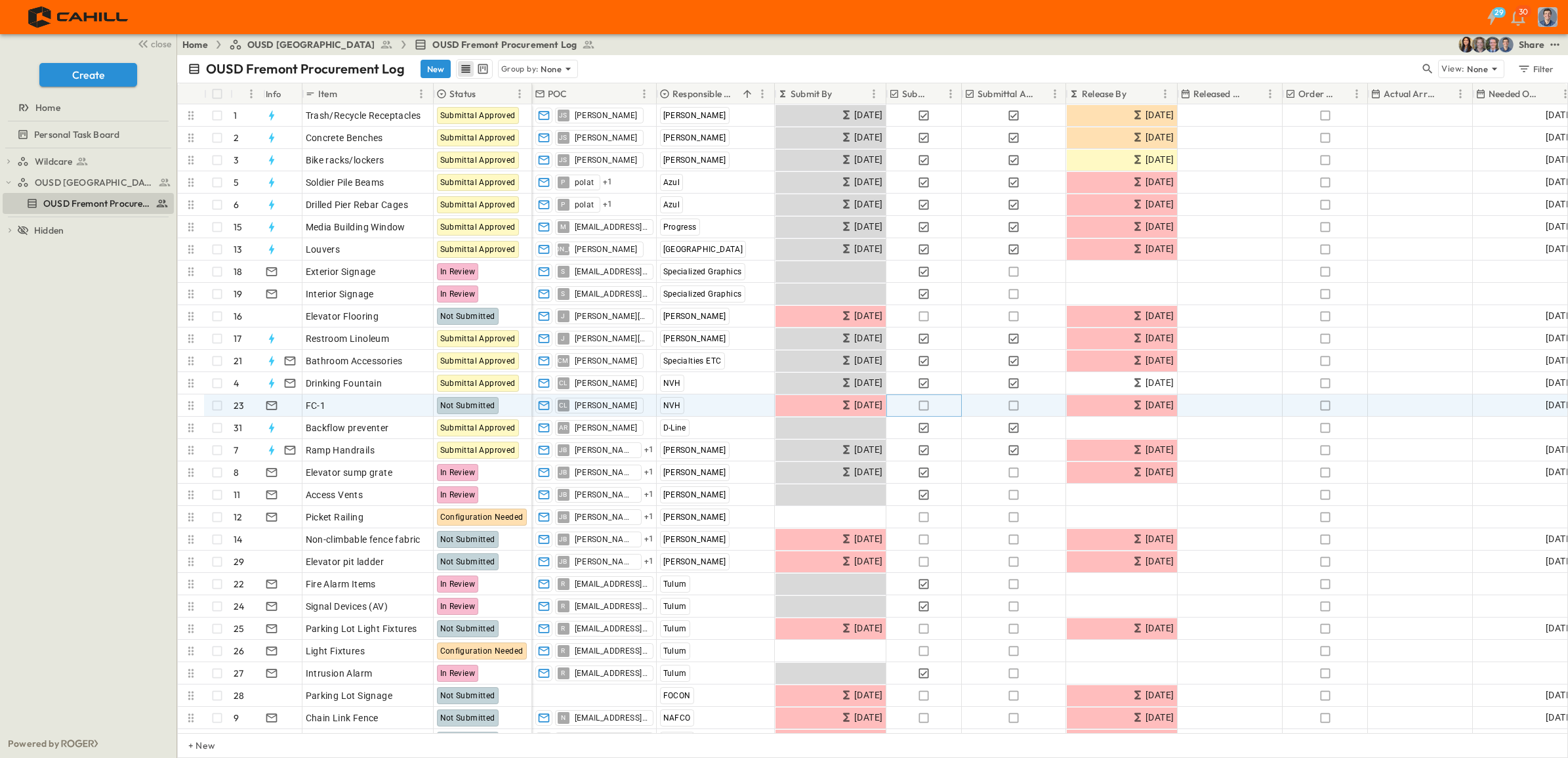
click at [922, 405] on icon "button" at bounding box center [924, 405] width 13 height 13
click at [1015, 405] on icon "button" at bounding box center [1013, 405] width 13 height 13
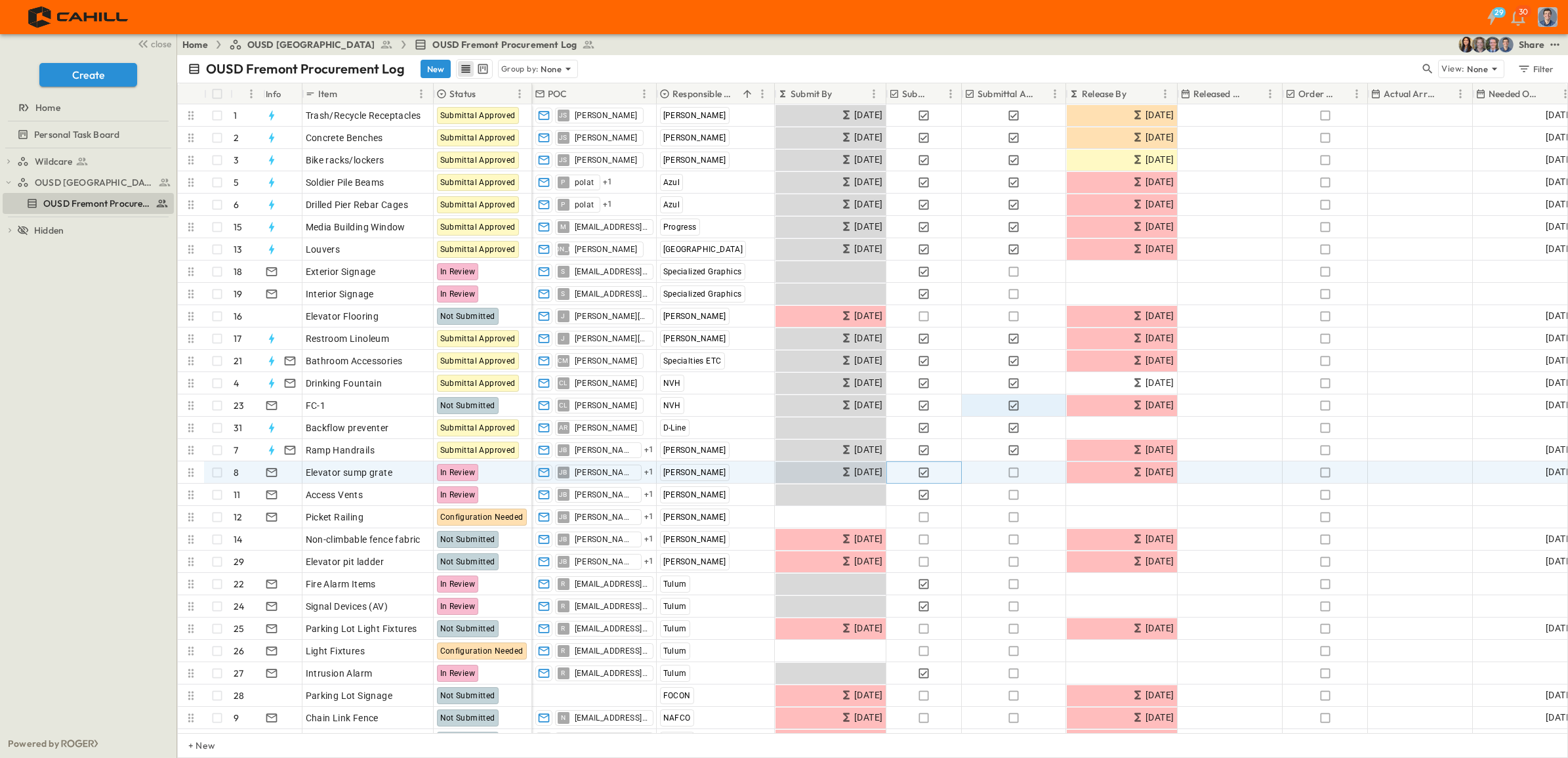
click at [923, 470] on icon "button" at bounding box center [924, 472] width 13 height 13
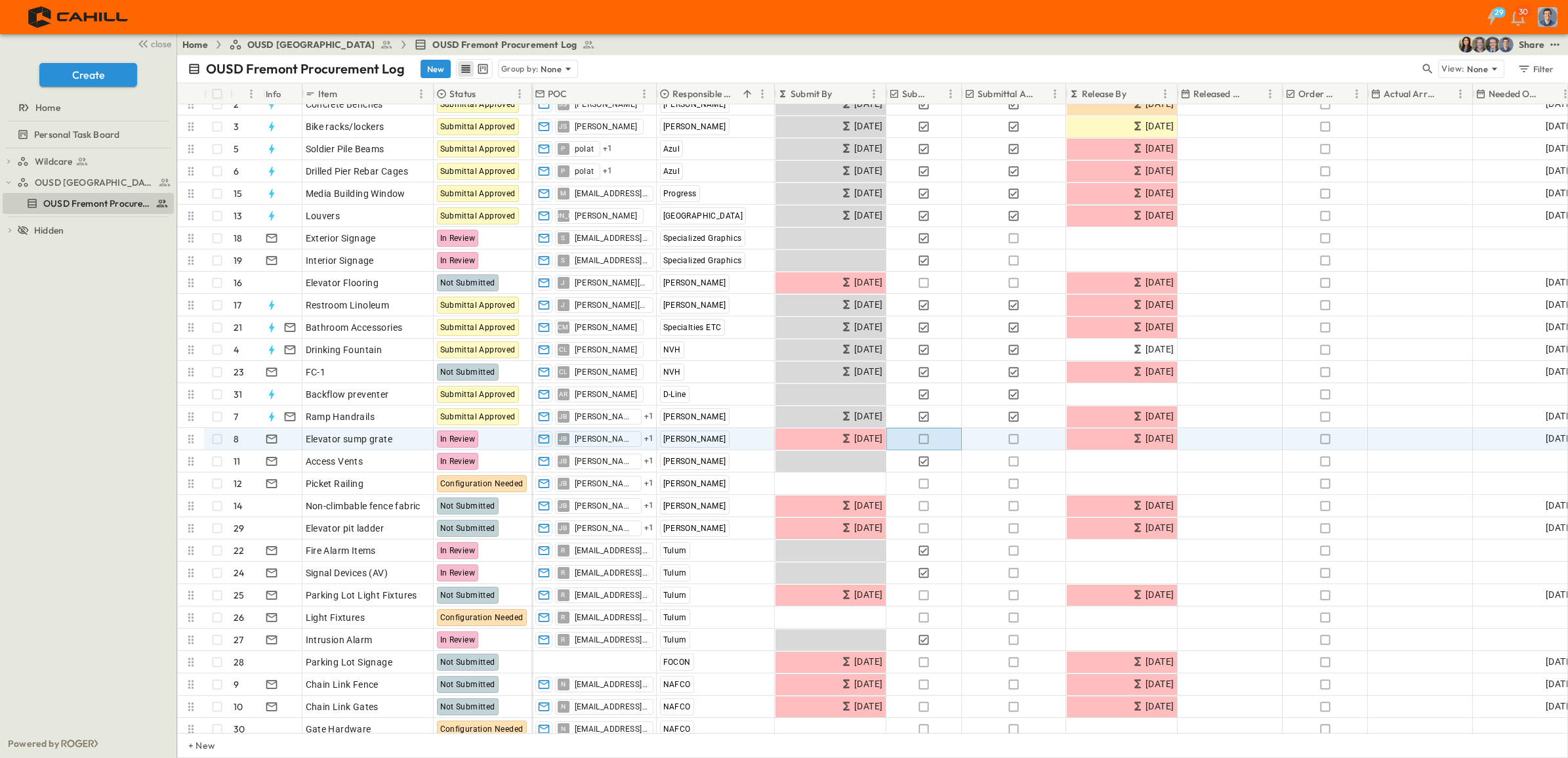
scroll to position [76, 0]
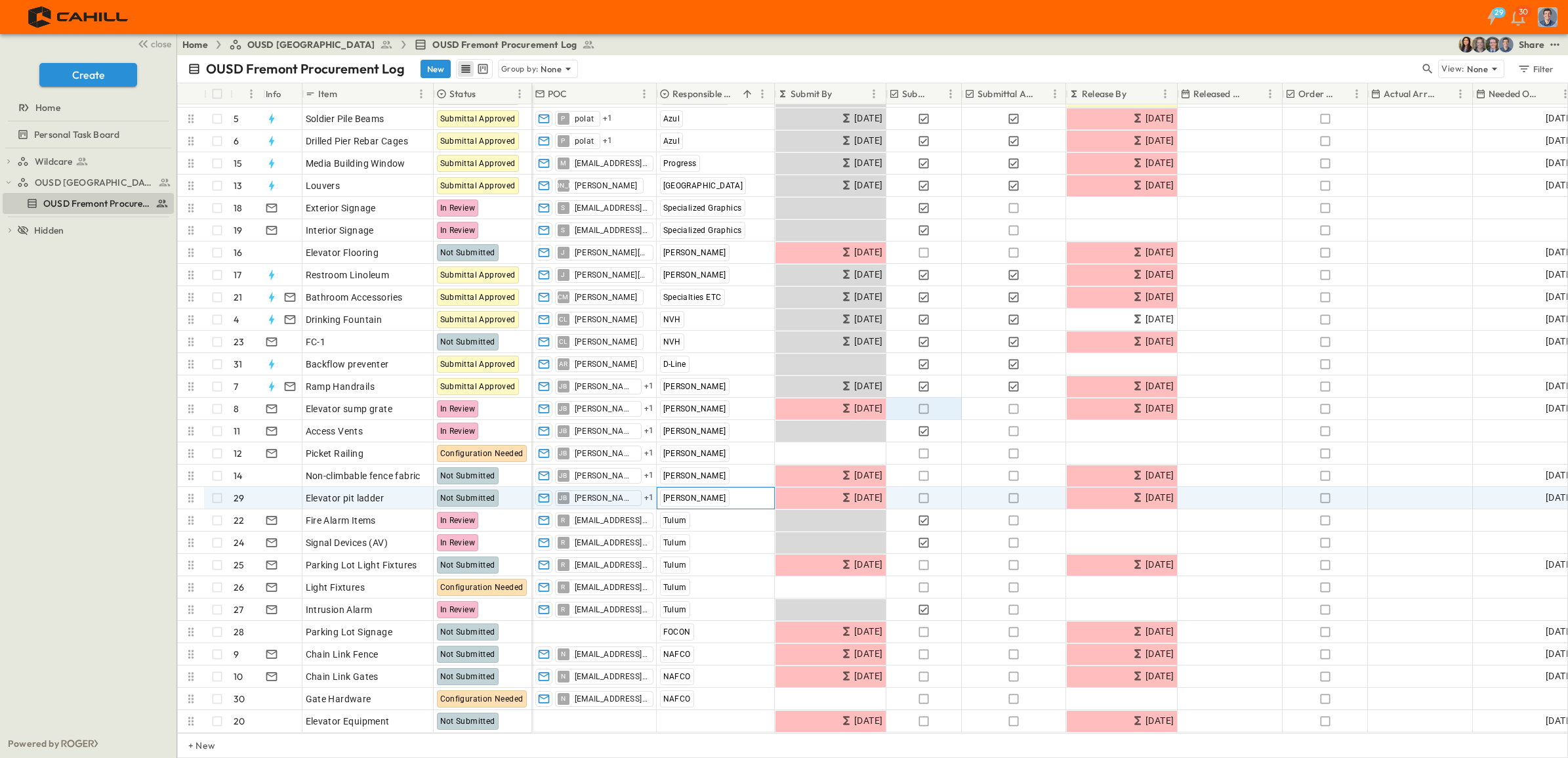
click at [683, 494] on span "[PERSON_NAME]" at bounding box center [694, 498] width 63 height 9
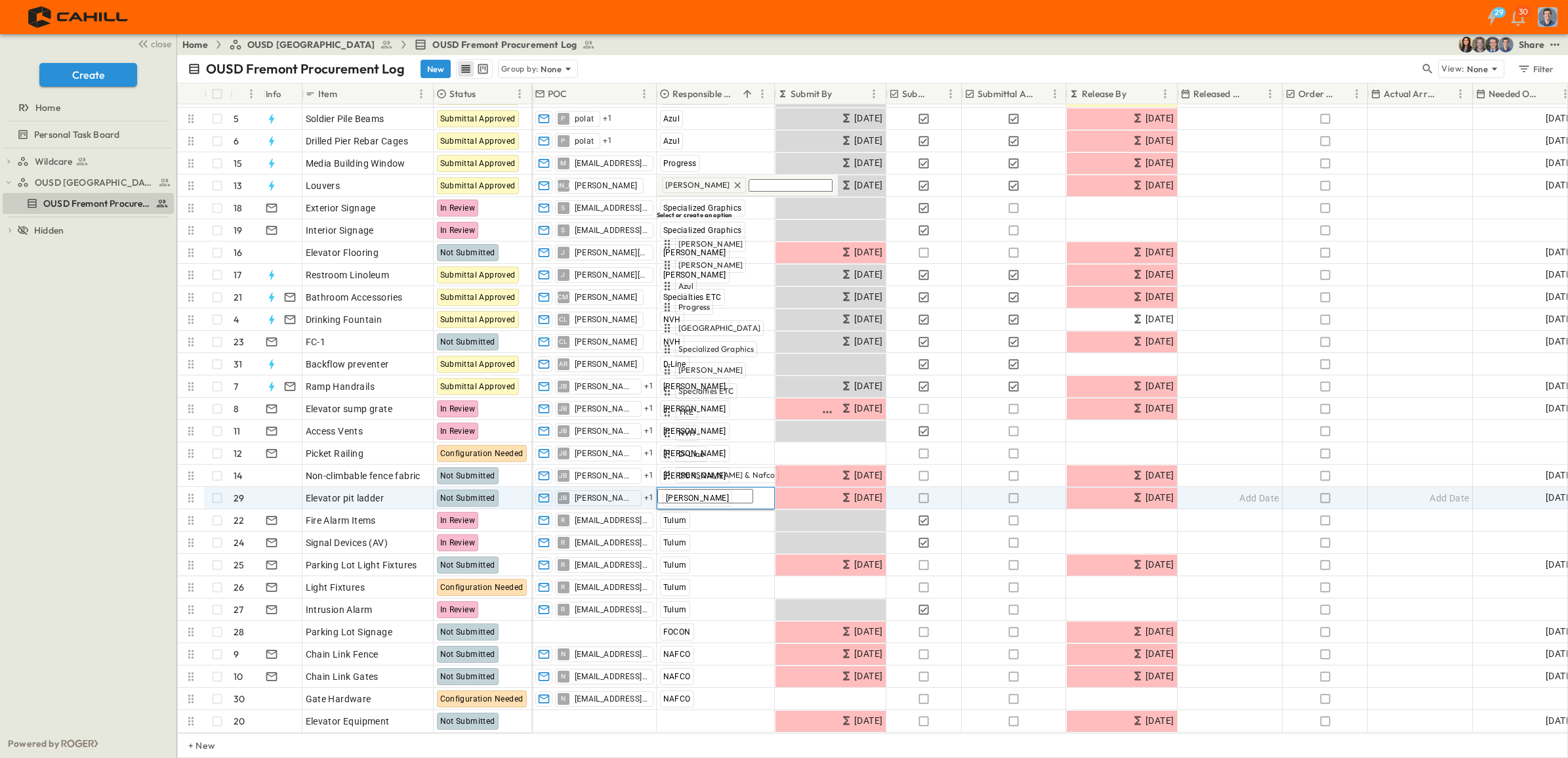
click at [687, 410] on span "TKE" at bounding box center [686, 412] width 16 height 11
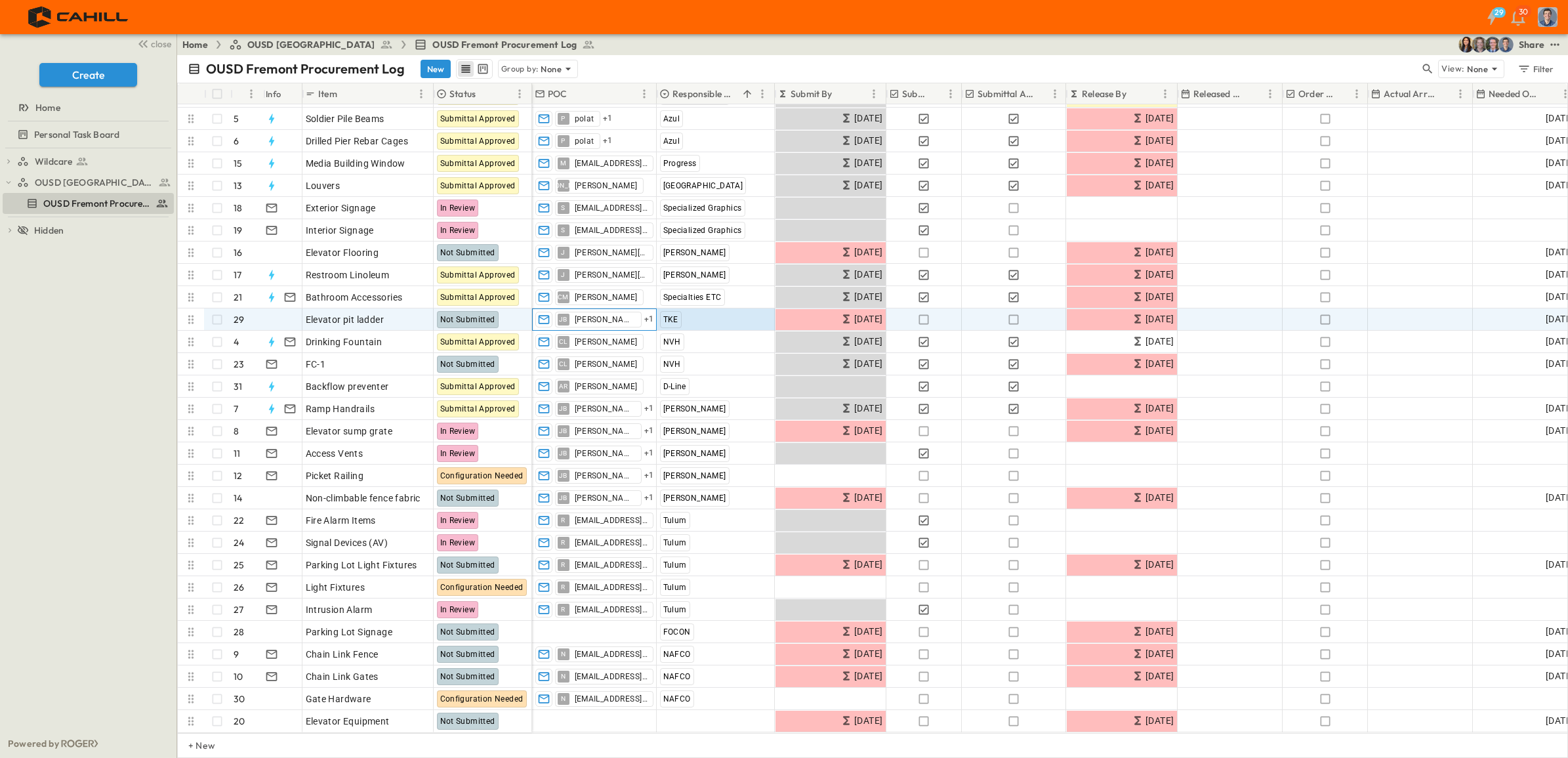
click at [644, 313] on span "+ 1" at bounding box center [649, 319] width 10 height 13
click at [611, 326] on icon "button" at bounding box center [607, 328] width 9 height 9
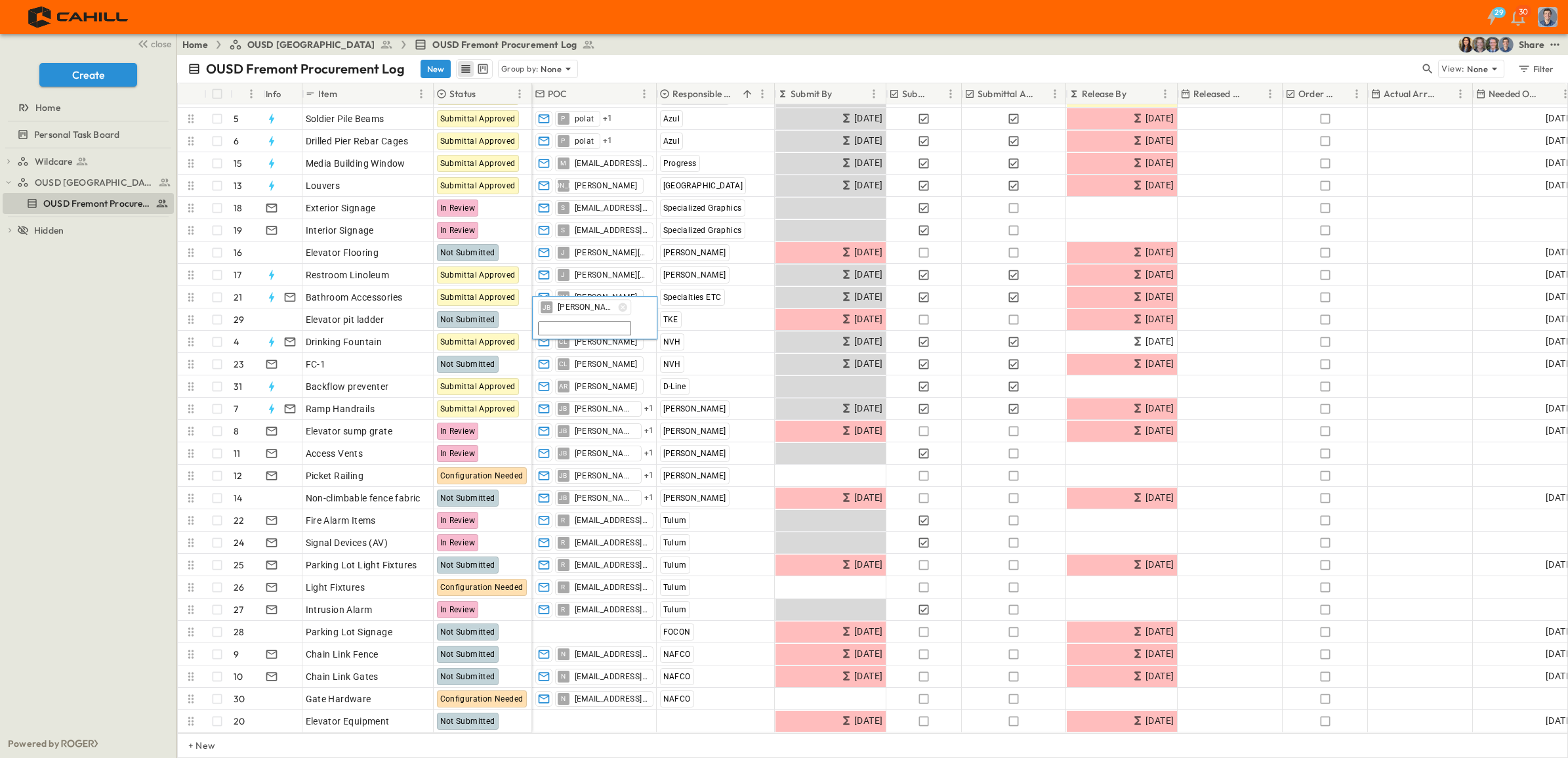
click at [617, 307] on icon "button" at bounding box center [623, 307] width 11 height 11
click at [714, 309] on div "TKE" at bounding box center [715, 319] width 117 height 21
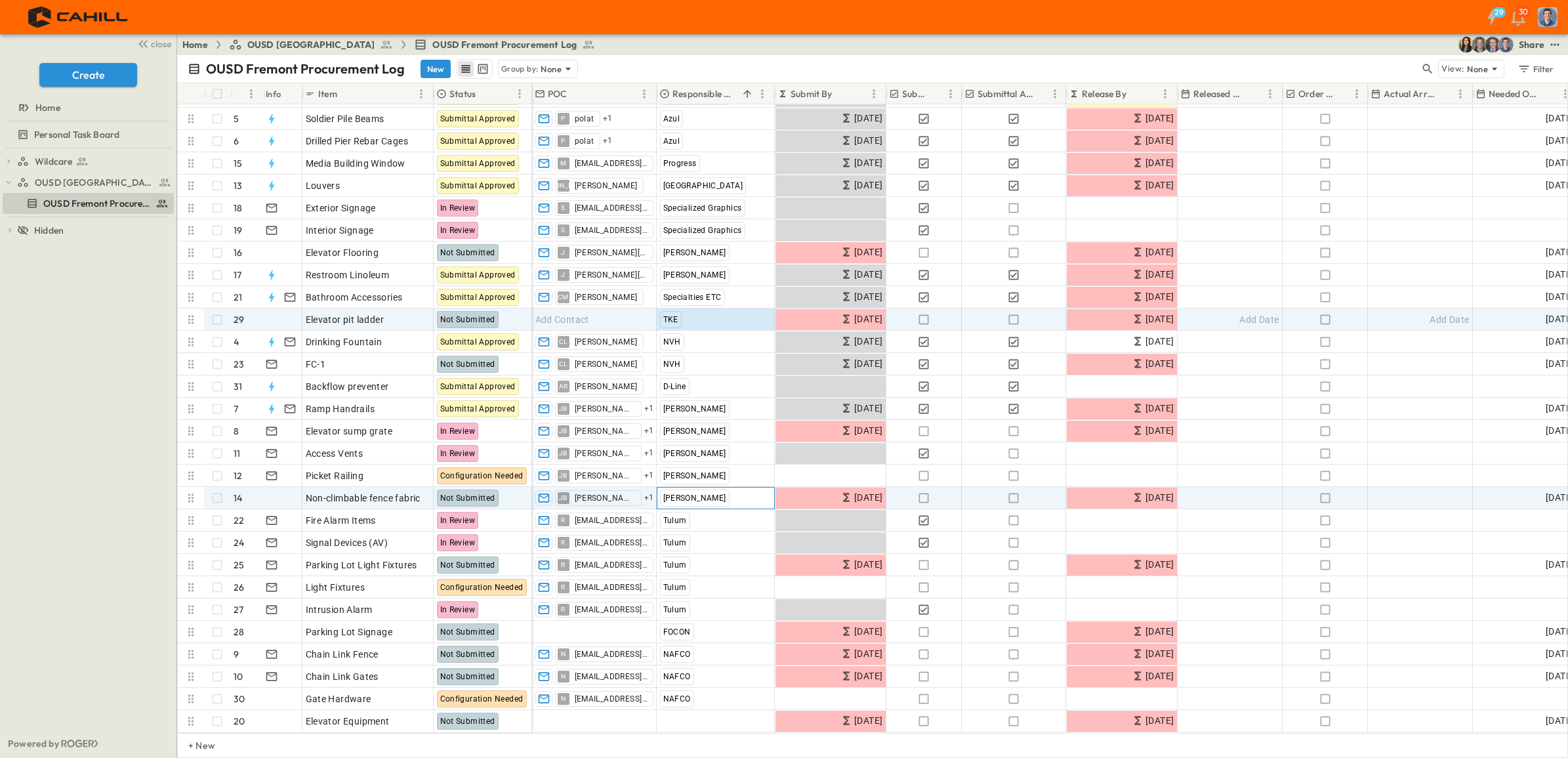
click at [696, 487] on div "[PERSON_NAME]" at bounding box center [715, 498] width 117 height 21
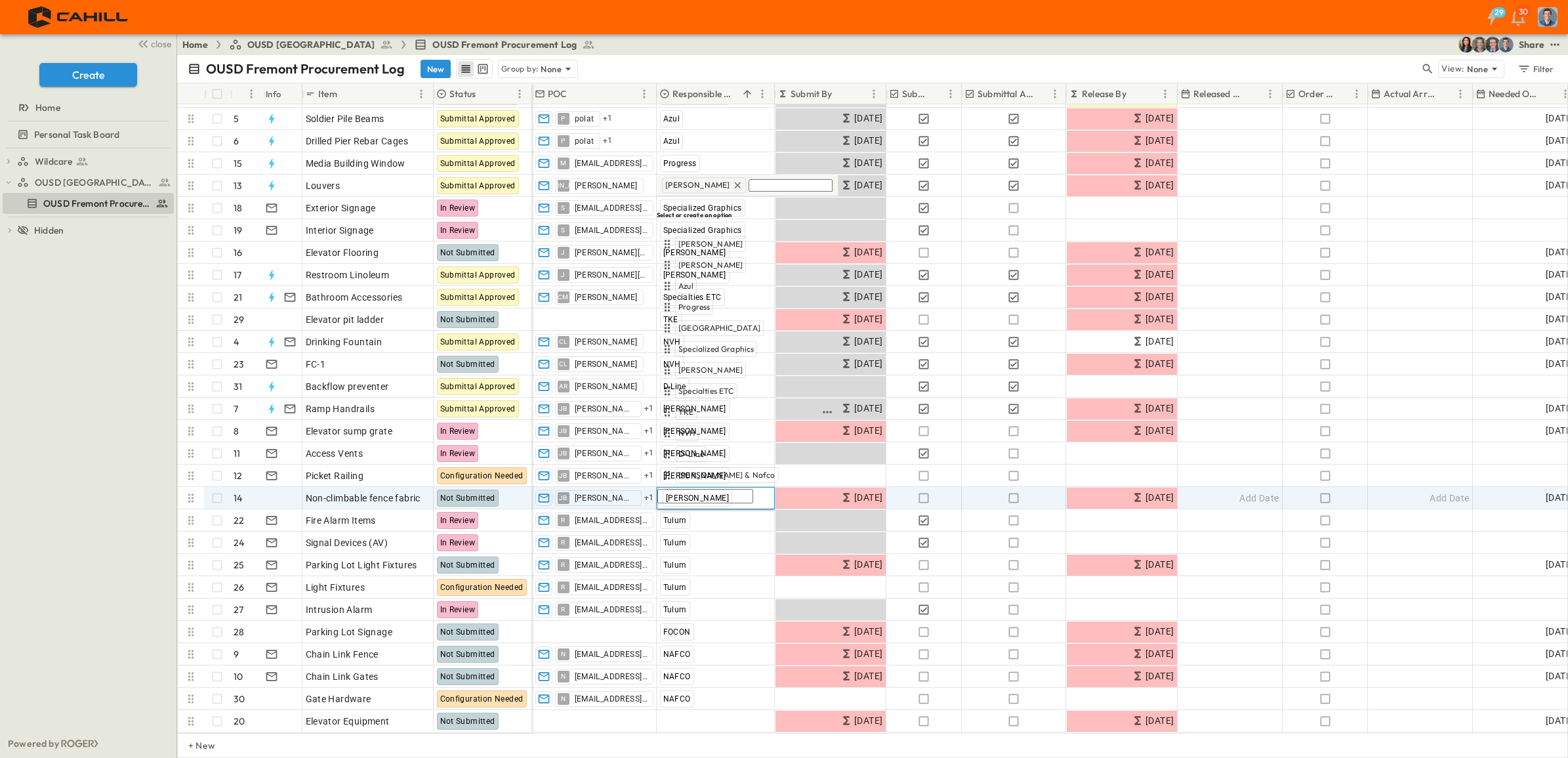
scroll to position [73, 0]
click at [696, 626] on span "NAFCO" at bounding box center [692, 631] width 28 height 11
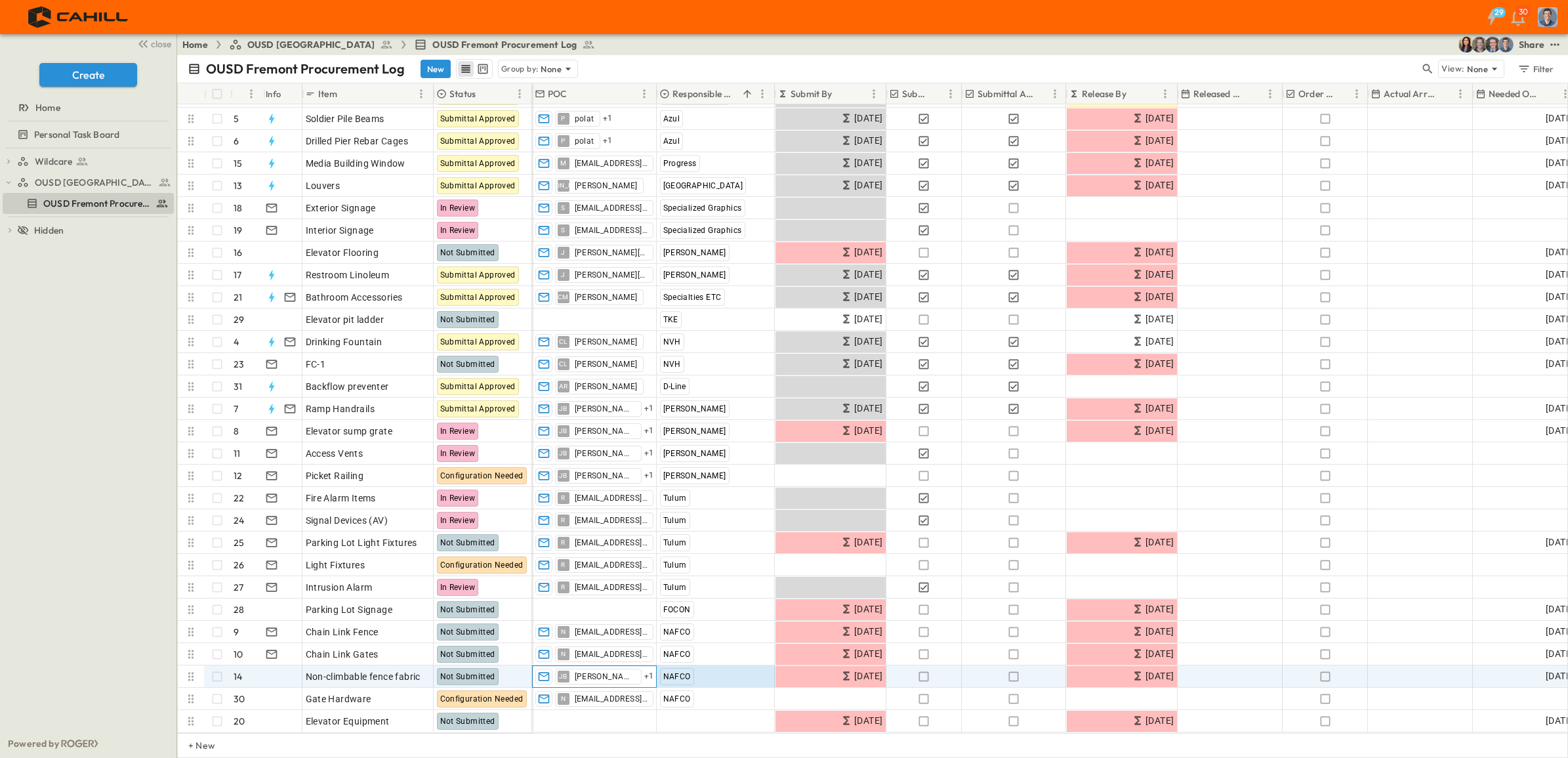
click at [644, 670] on span "+ 1" at bounding box center [649, 676] width 10 height 13
click at [611, 681] on icon "button" at bounding box center [608, 685] width 11 height 11
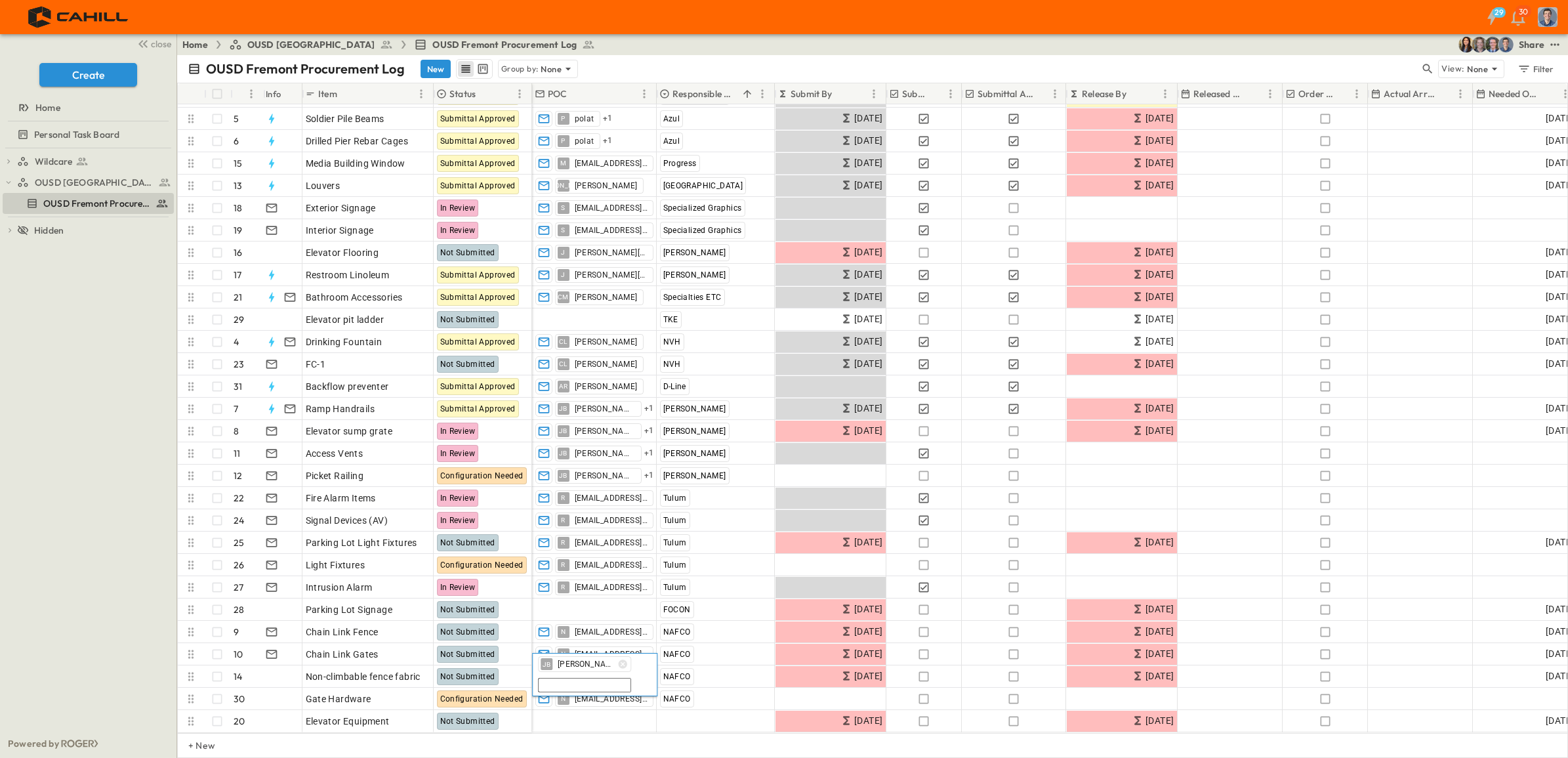
click at [617, 661] on icon "button" at bounding box center [623, 664] width 11 height 11
click at [607, 668] on input "text" at bounding box center [585, 664] width 93 height 15
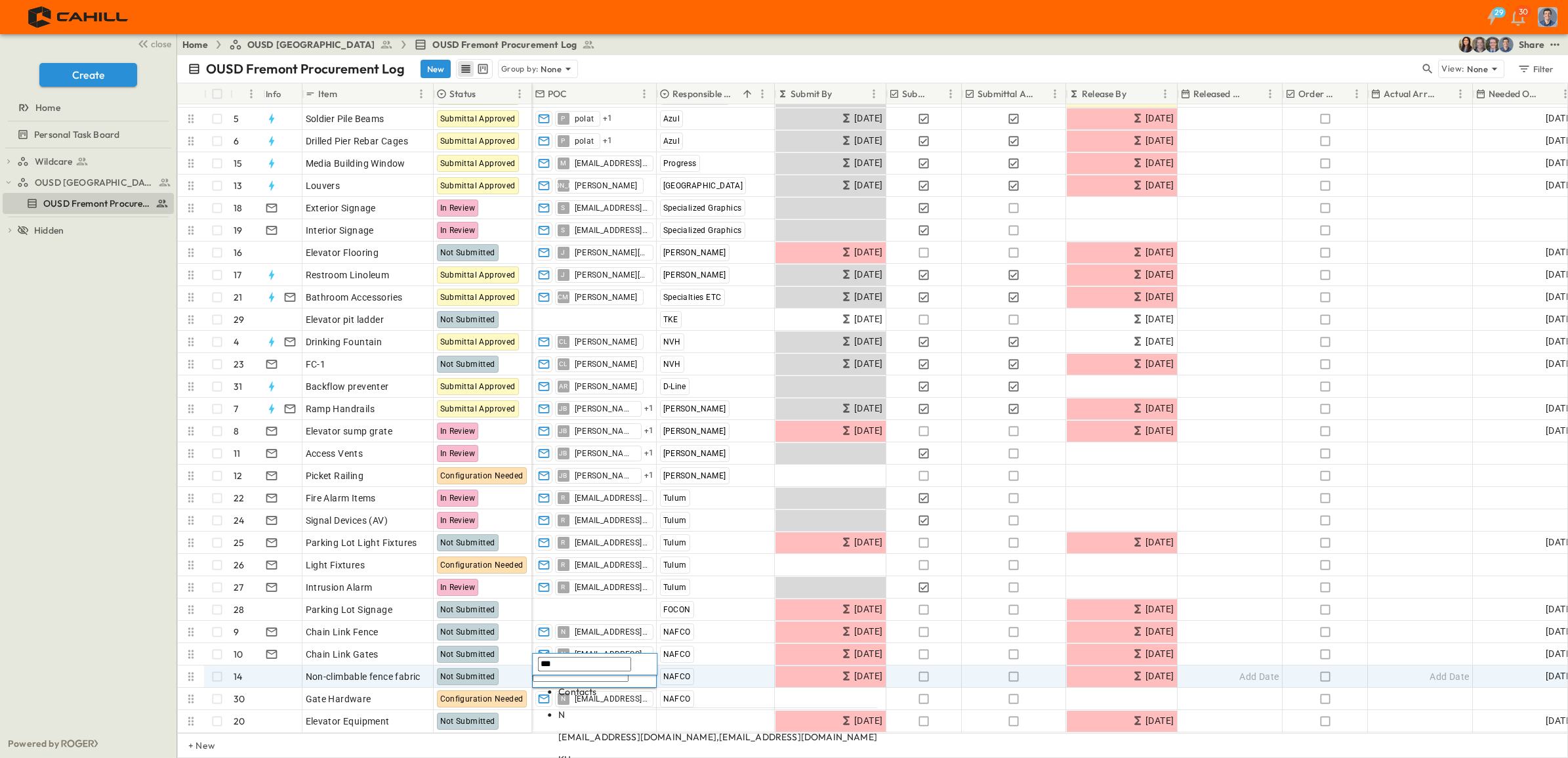
type input "***"
click at [602, 730] on p "nafcosean@gmail.com, nafcosean@gmail.com" at bounding box center [718, 736] width 319 height 13
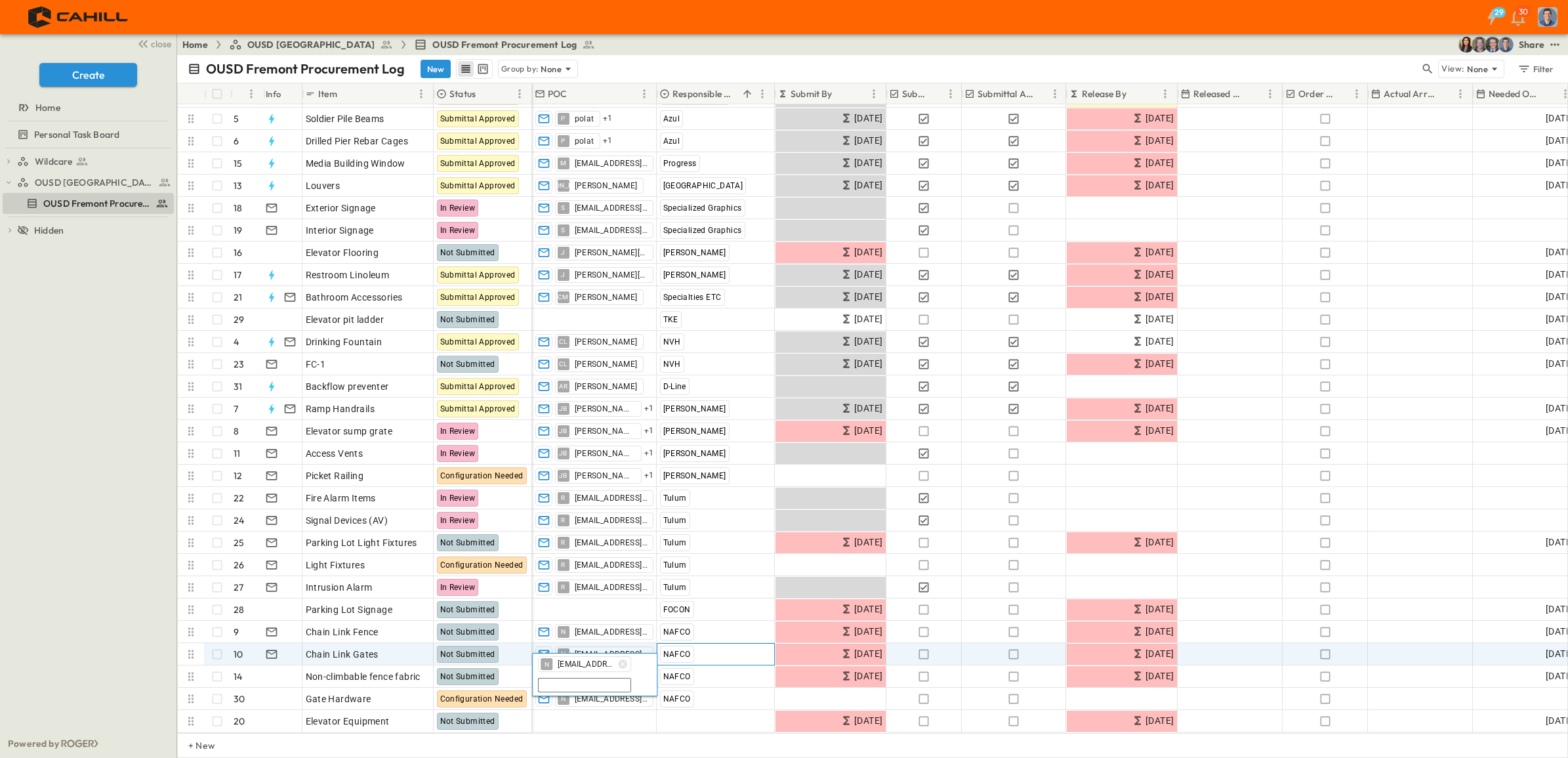
click at [735, 649] on div "NAFCO" at bounding box center [715, 654] width 117 height 21
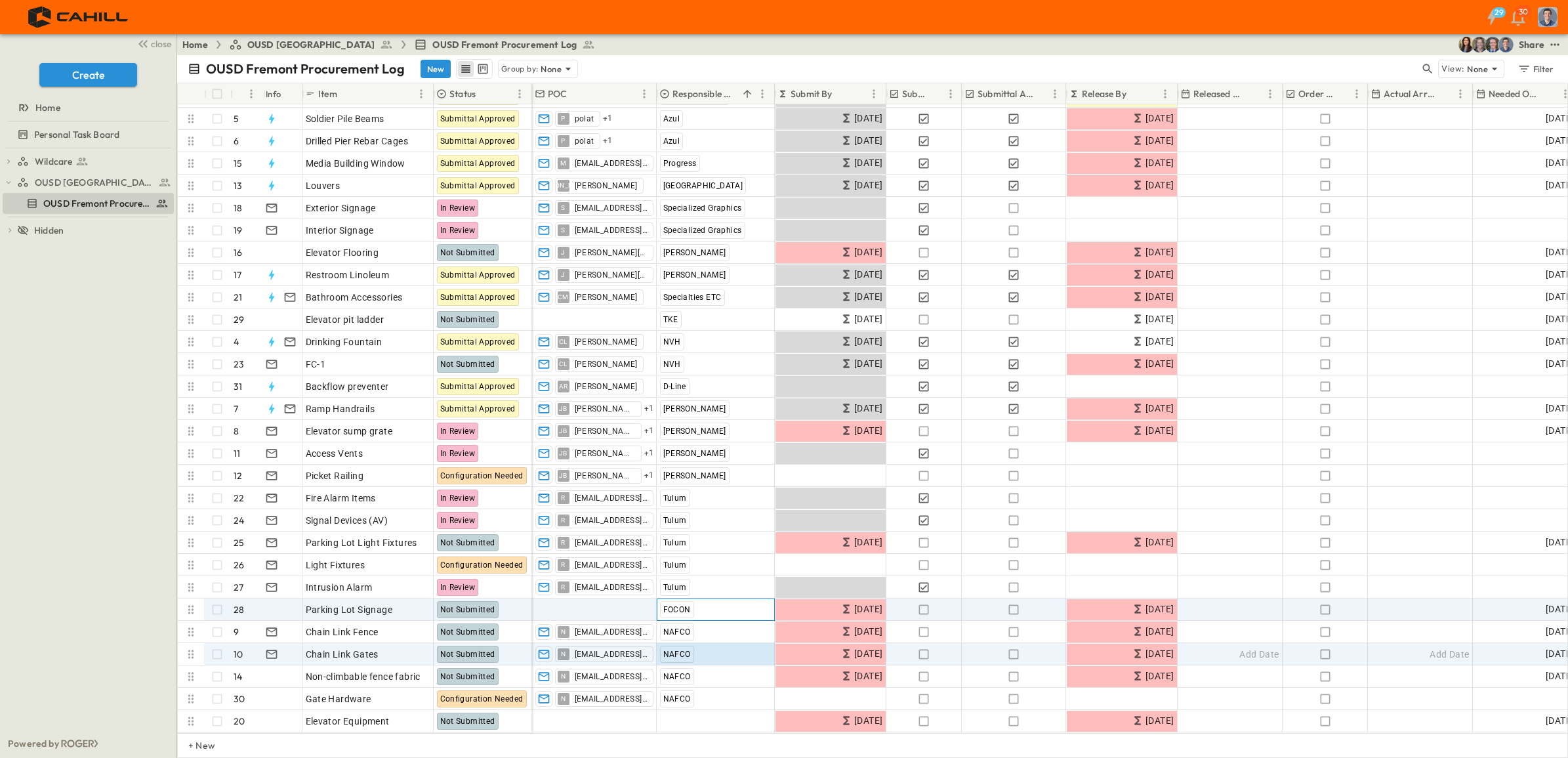
click at [683, 605] on span "FOCON" at bounding box center [676, 610] width 27 height 9
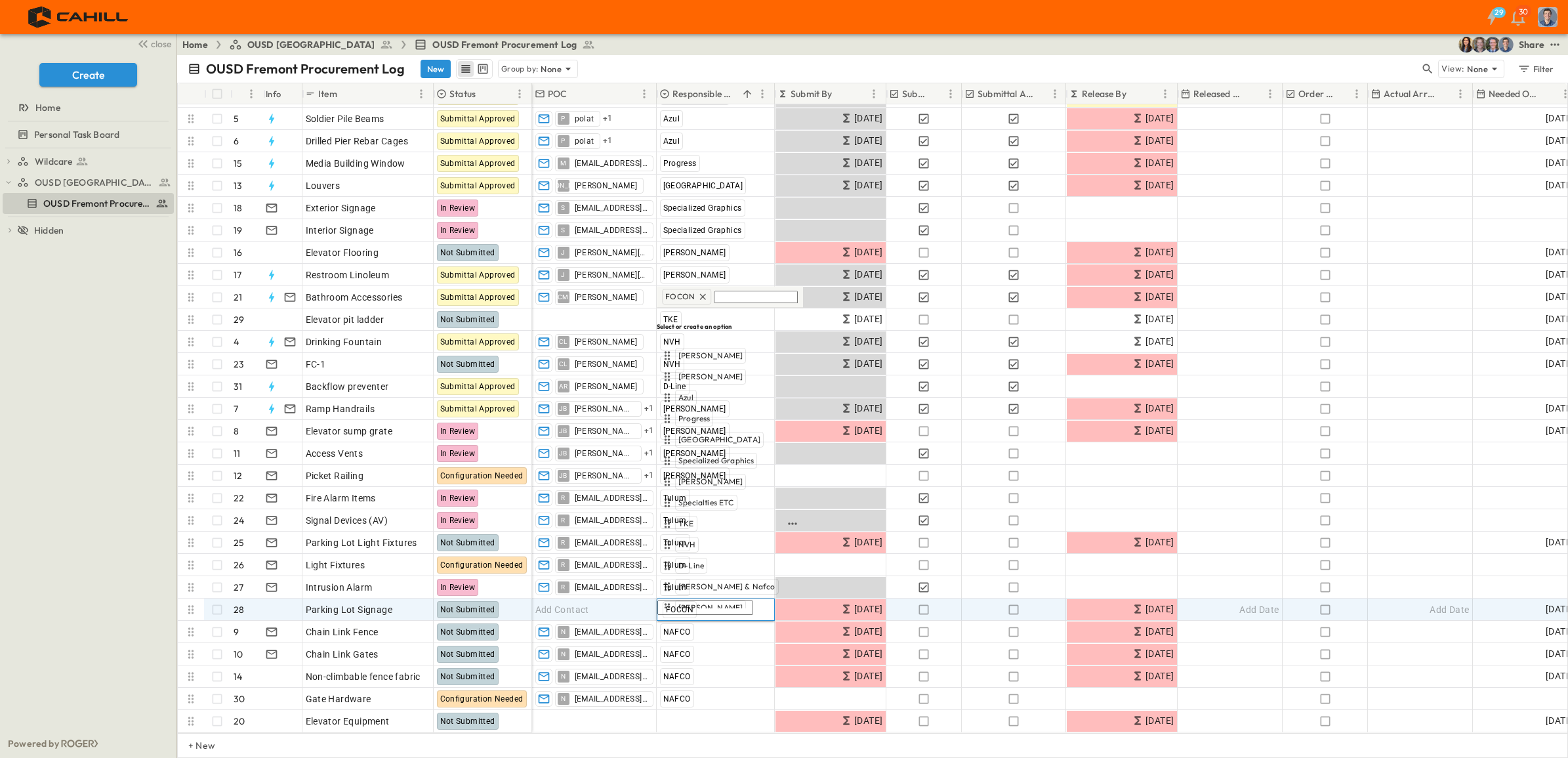
click at [687, 561] on span "D-Line" at bounding box center [690, 566] width 26 height 11
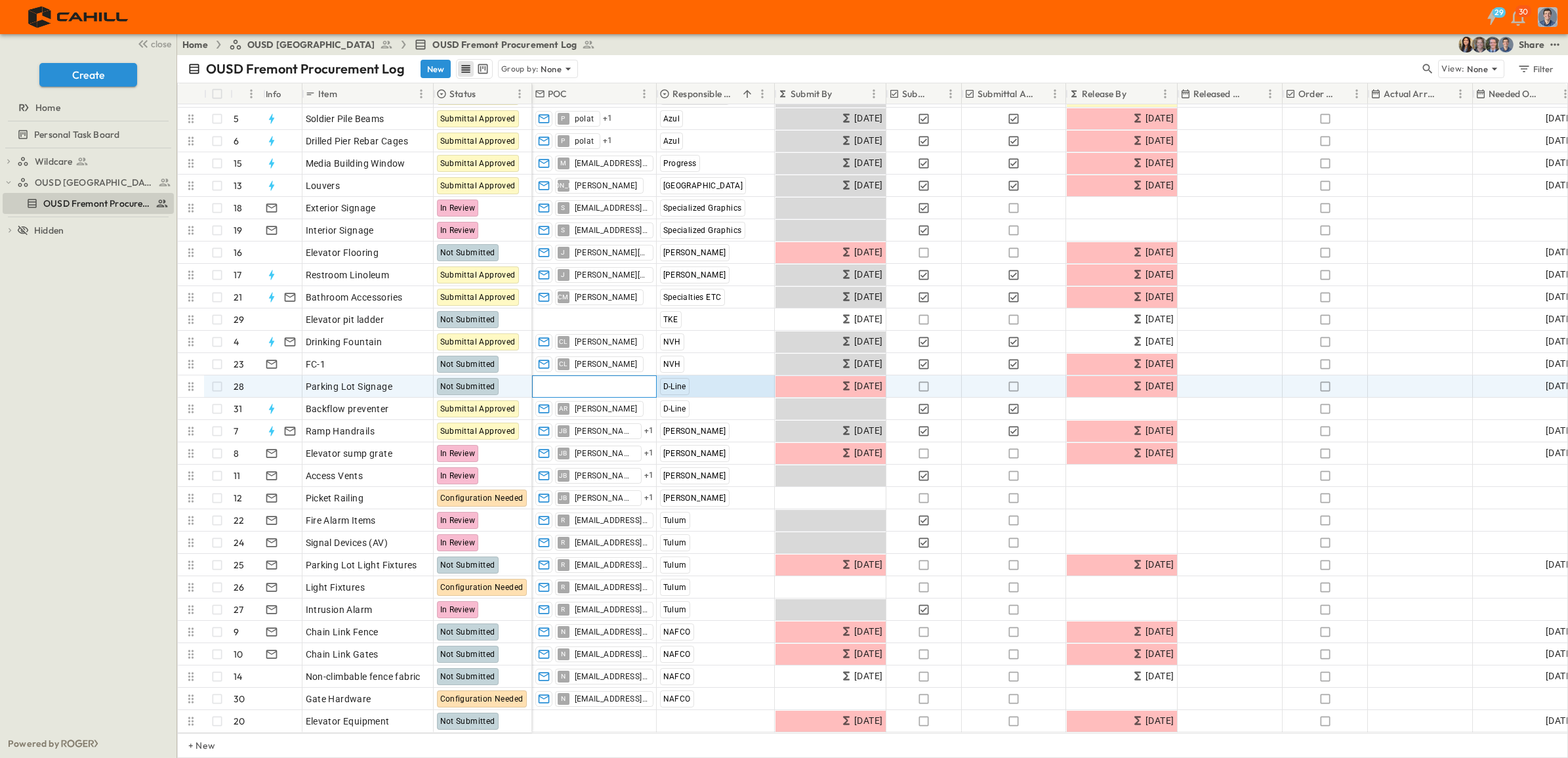
click at [619, 376] on div "Add Contact" at bounding box center [594, 386] width 124 height 21
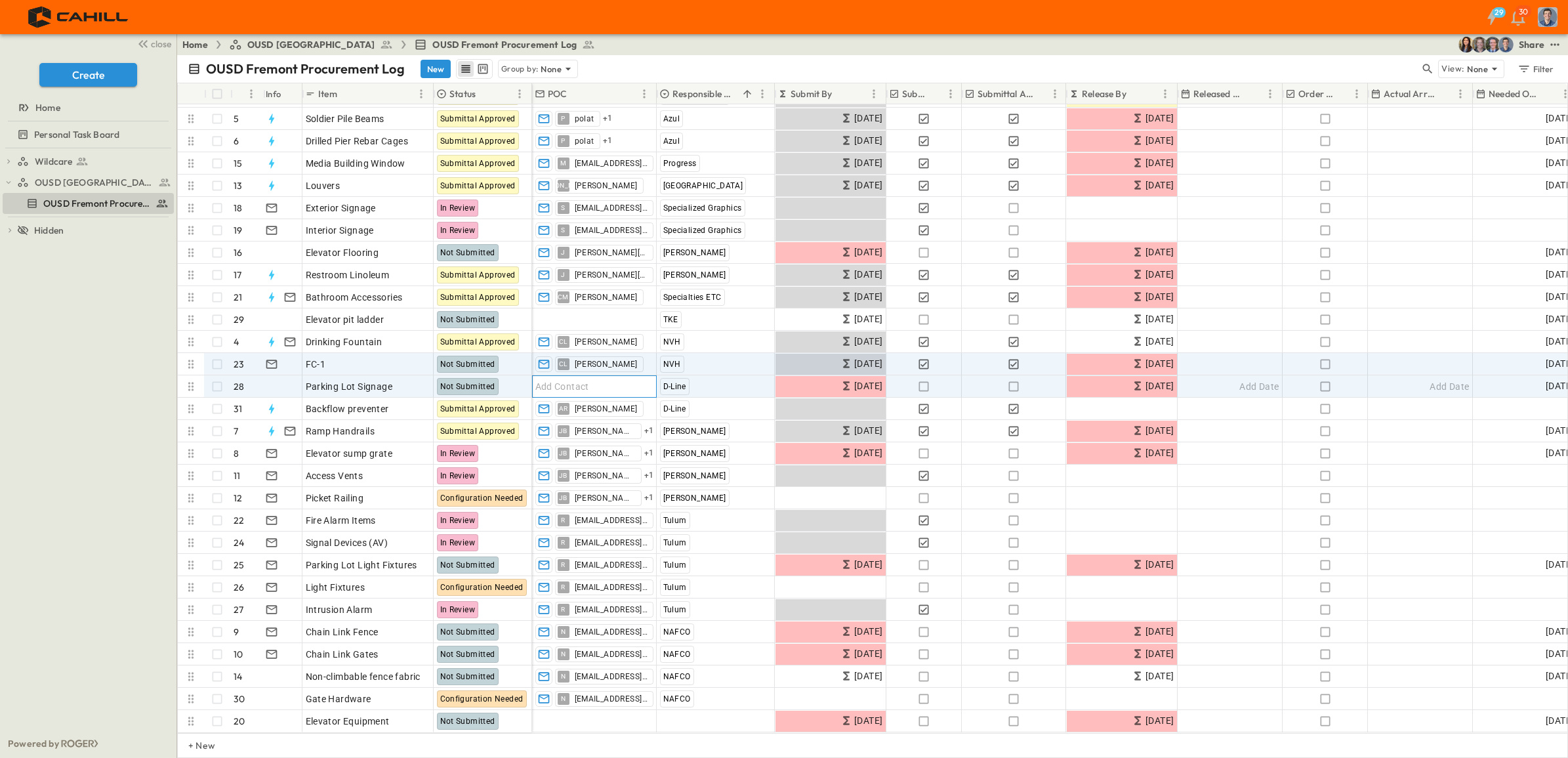
scroll to position [0, 0]
